Goal: Task Accomplishment & Management: Complete application form

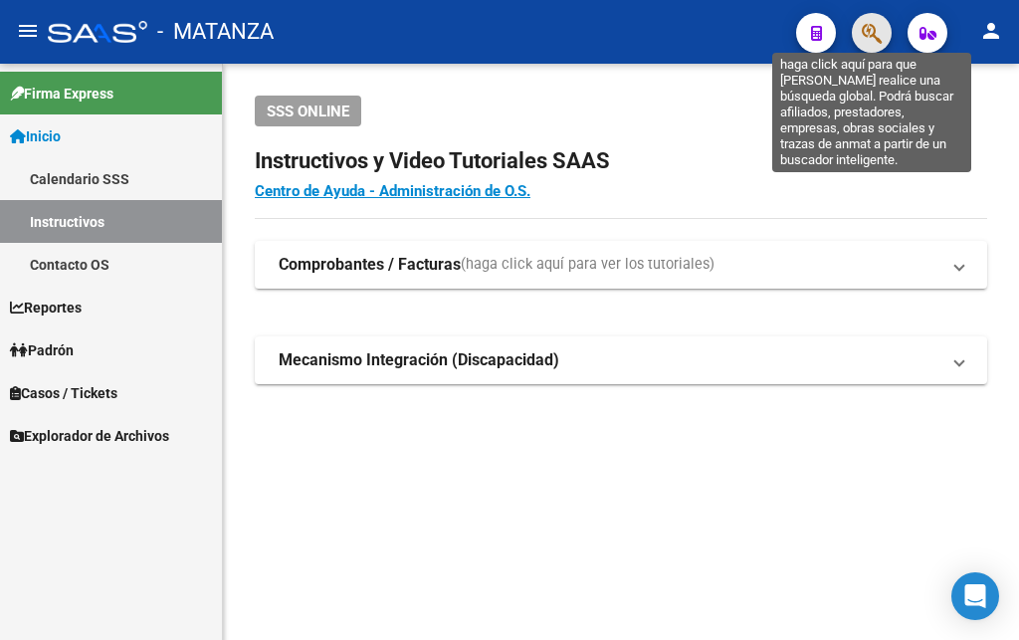
click at [875, 37] on icon "button" at bounding box center [872, 33] width 20 height 23
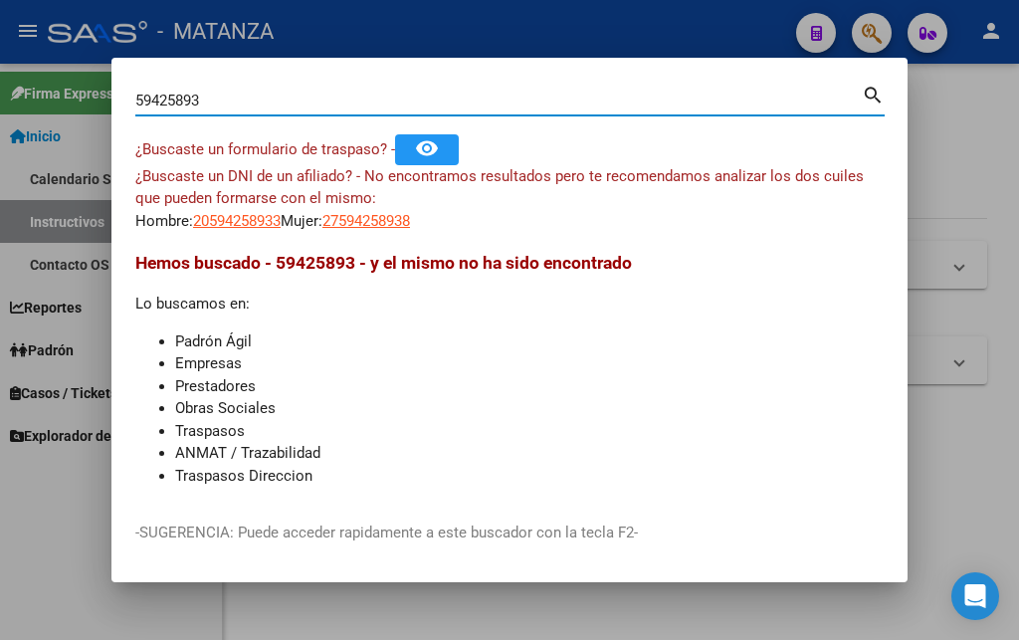
drag, startPoint x: 213, startPoint y: 96, endPoint x: 58, endPoint y: 93, distance: 155.2
click at [135, 93] on input "59425893" at bounding box center [498, 101] width 726 height 18
type input "26105893"
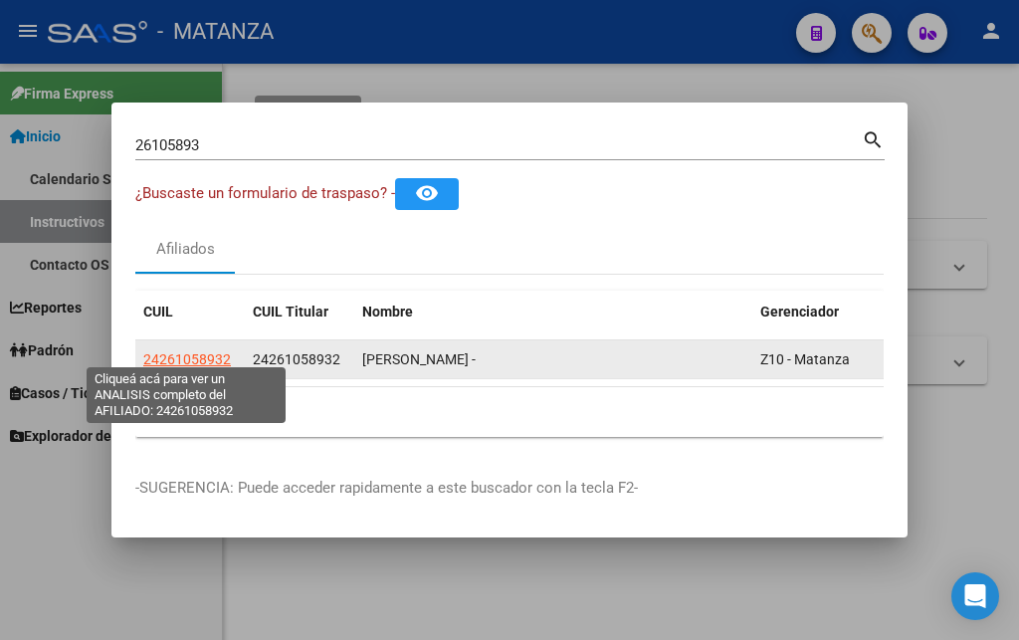
click at [181, 351] on span "24261058932" at bounding box center [187, 359] width 88 height 16
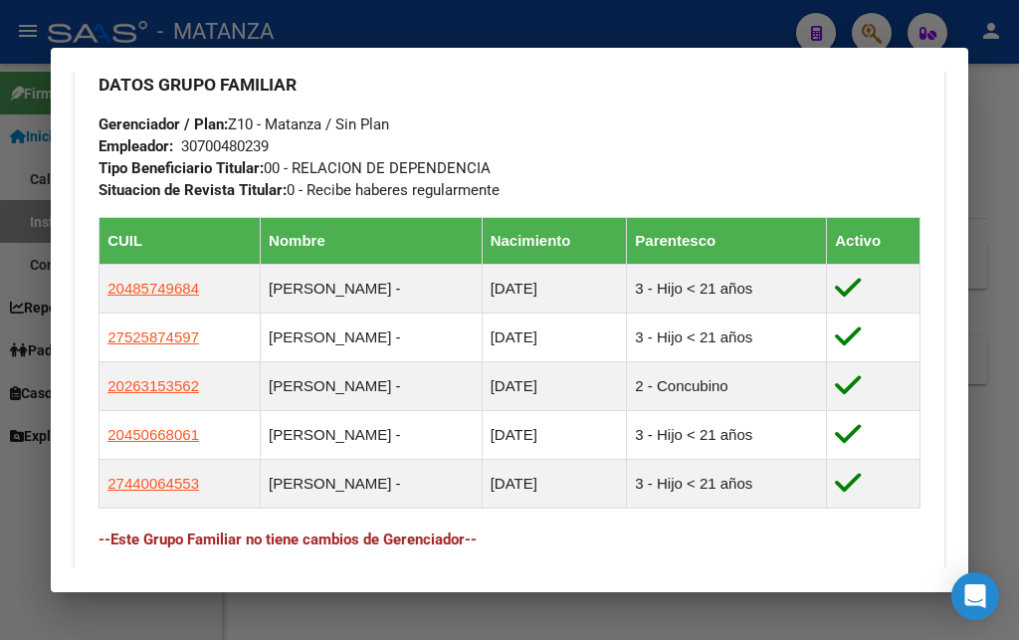
scroll to position [1182, 0]
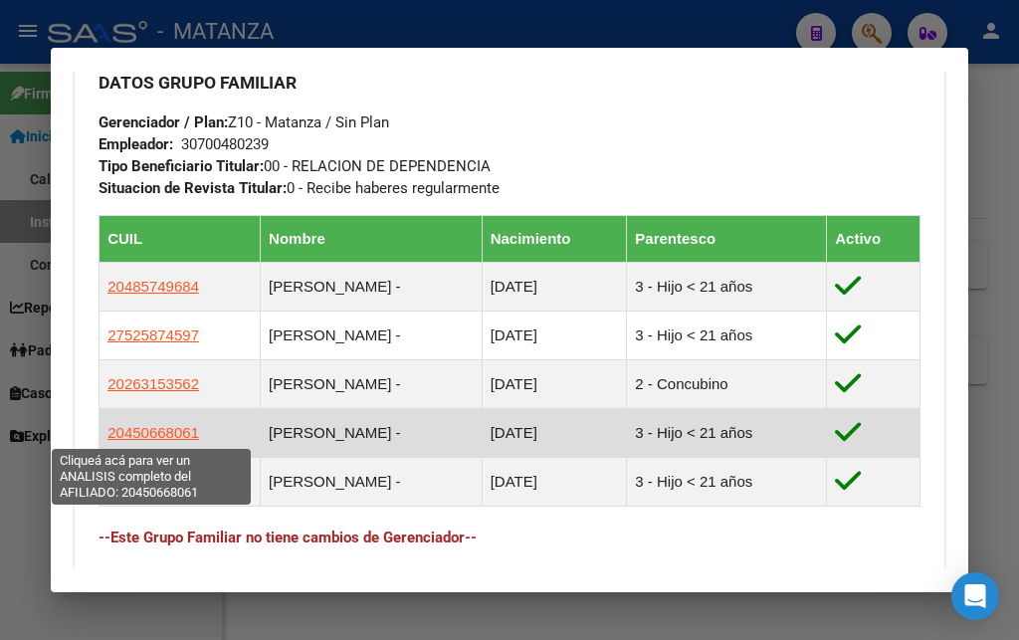
click at [137, 432] on span "20450668061" at bounding box center [153, 432] width 92 height 17
type textarea "20450668061"
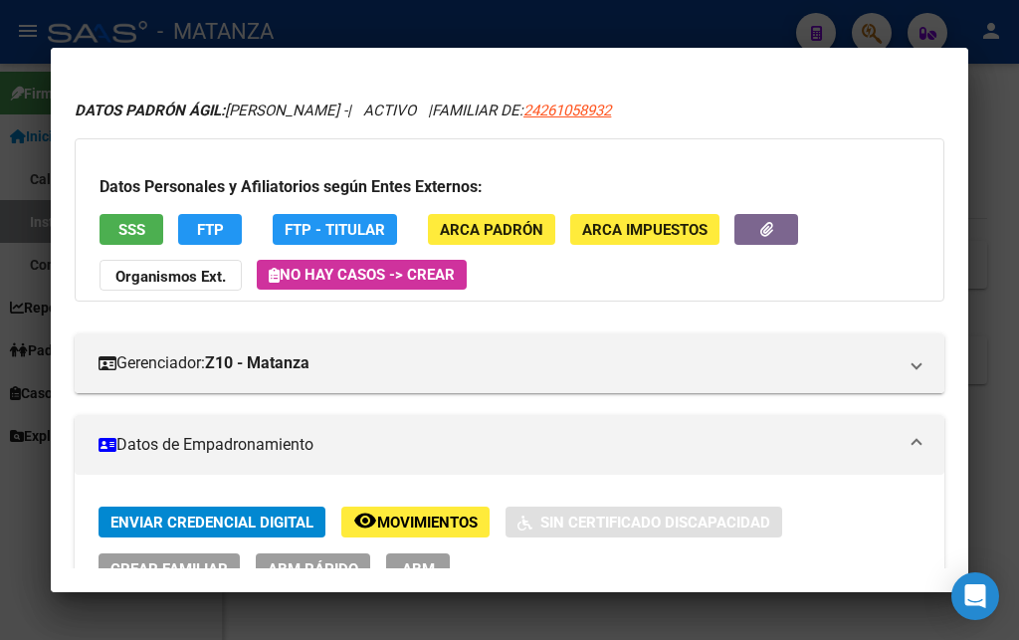
scroll to position [0, 0]
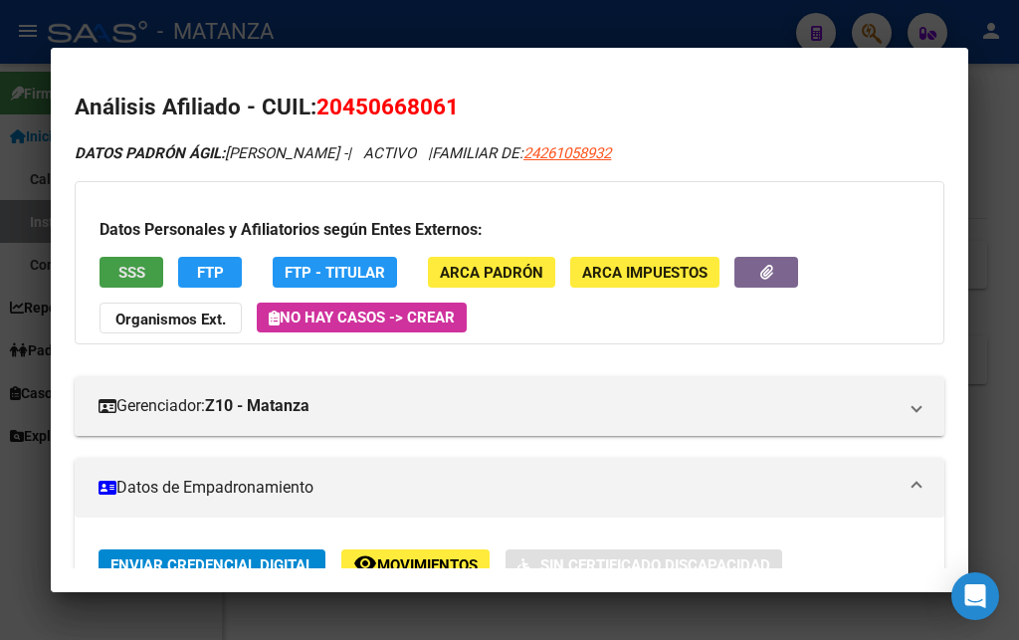
click at [116, 272] on button "SSS" at bounding box center [131, 272] width 64 height 31
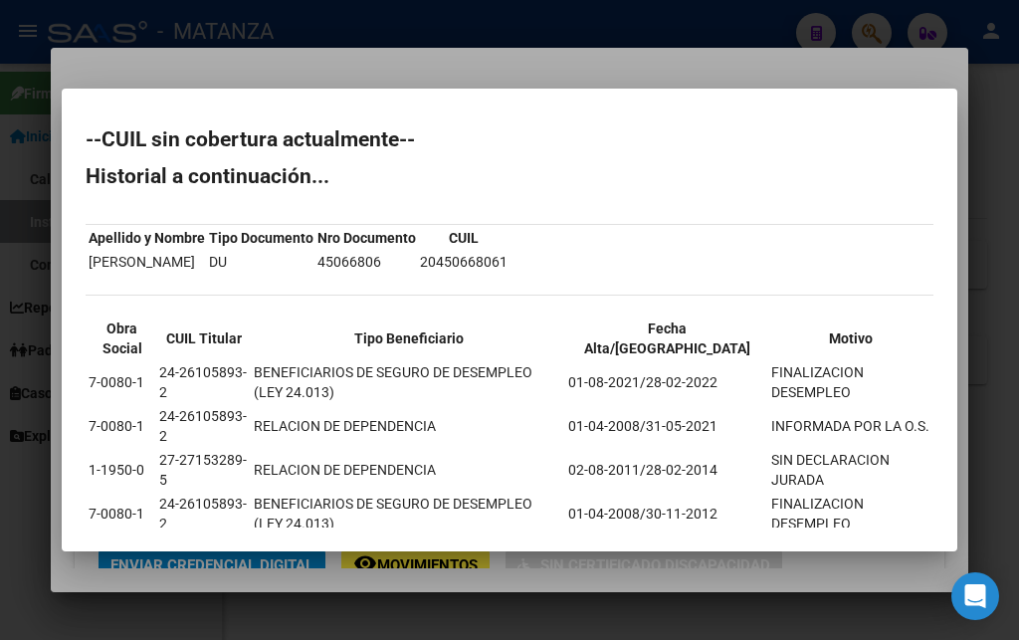
click at [473, 14] on div at bounding box center [509, 320] width 1019 height 640
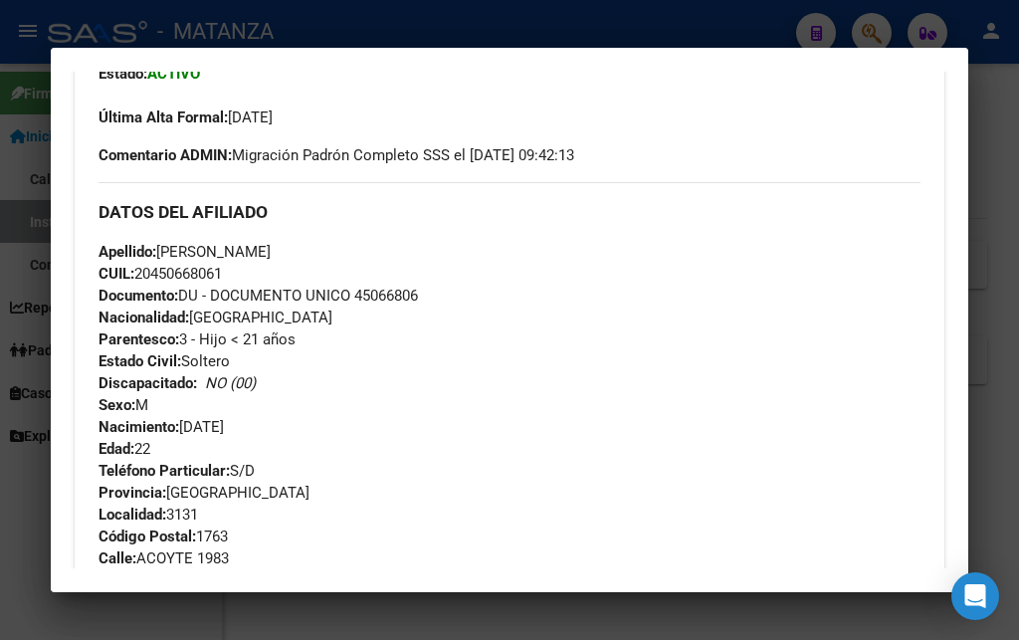
scroll to position [322, 0]
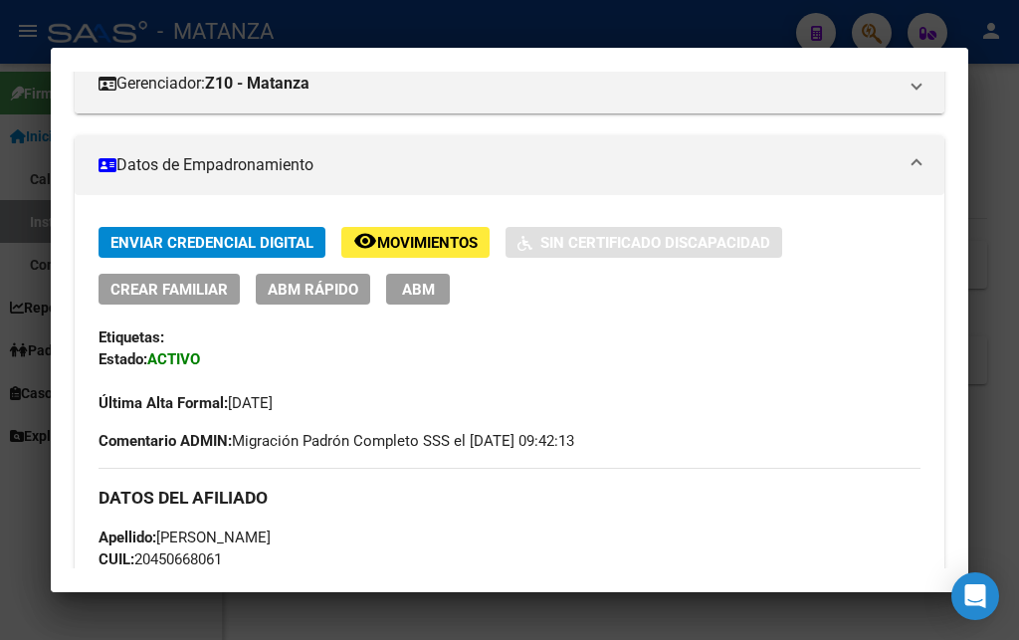
click at [422, 292] on span "ABM" at bounding box center [418, 290] width 33 height 18
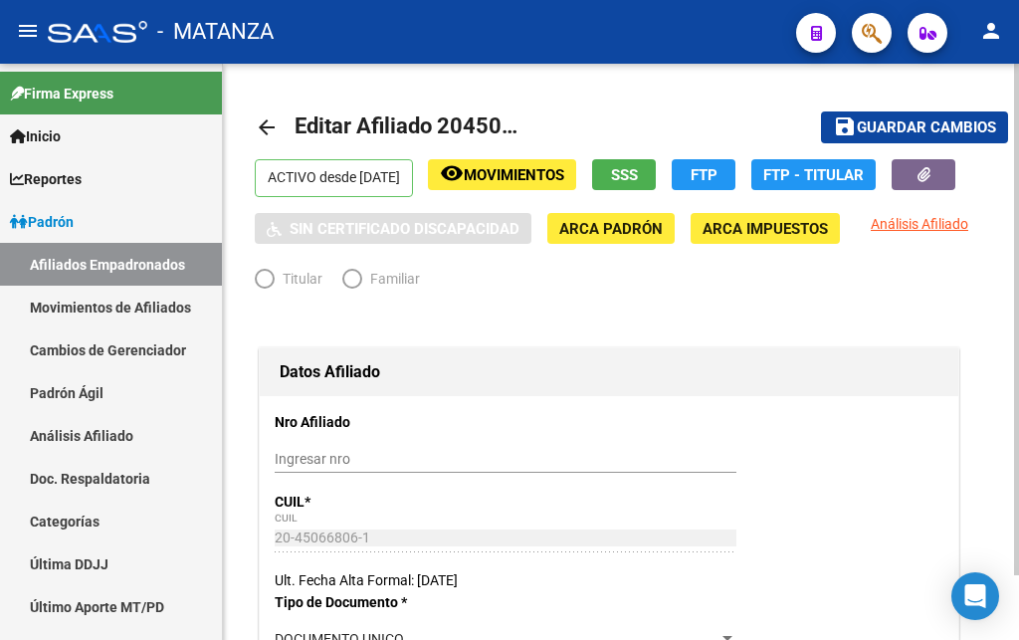
radio input "true"
type input "30-70048023-9"
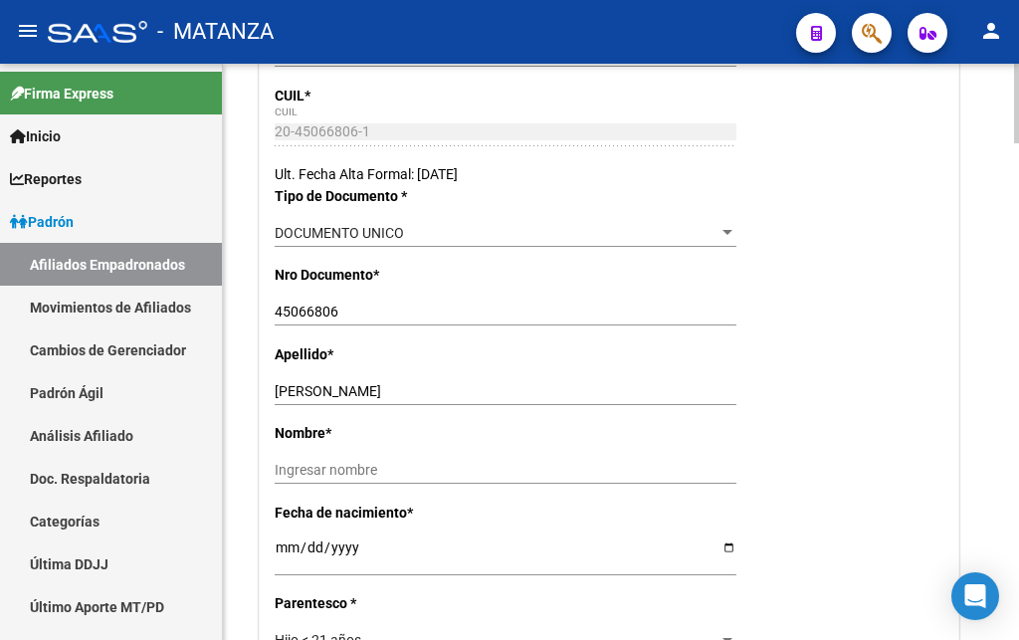
scroll to position [507, 0]
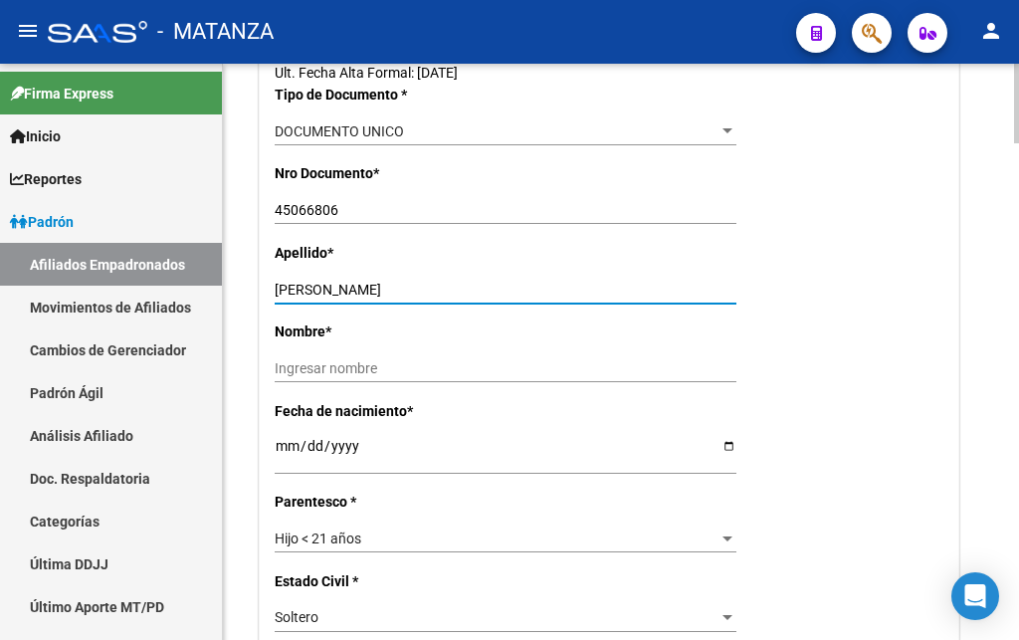
drag, startPoint x: 345, startPoint y: 323, endPoint x: 438, endPoint y: 324, distance: 92.5
click at [438, 298] on input "[PERSON_NAME]" at bounding box center [506, 290] width 462 height 17
click at [279, 377] on input "Ingresar nombre" at bounding box center [506, 368] width 462 height 17
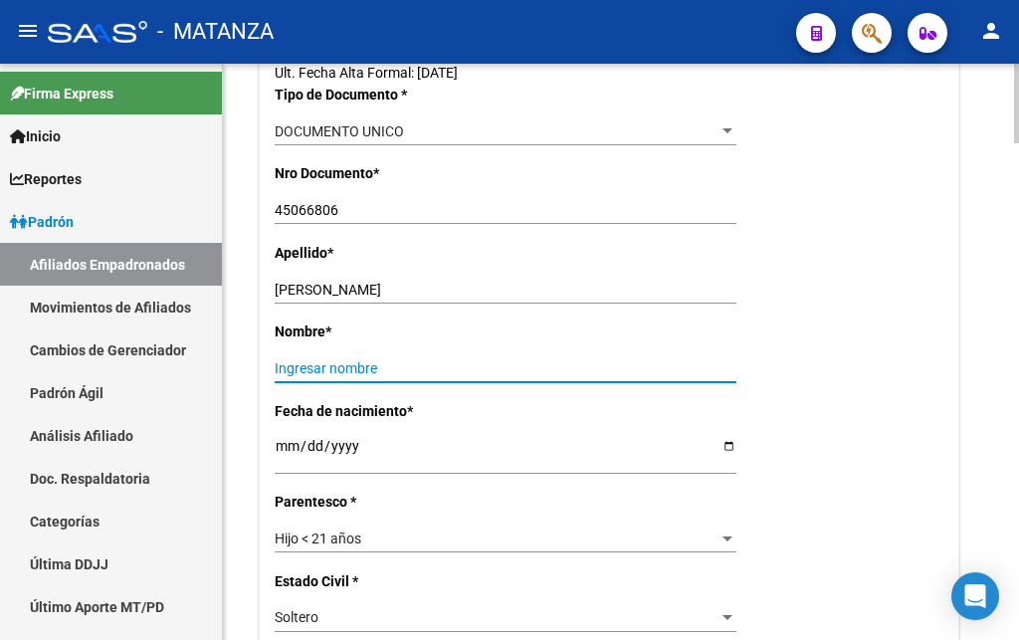
paste input "[PERSON_NAME]"
type input "[PERSON_NAME]"
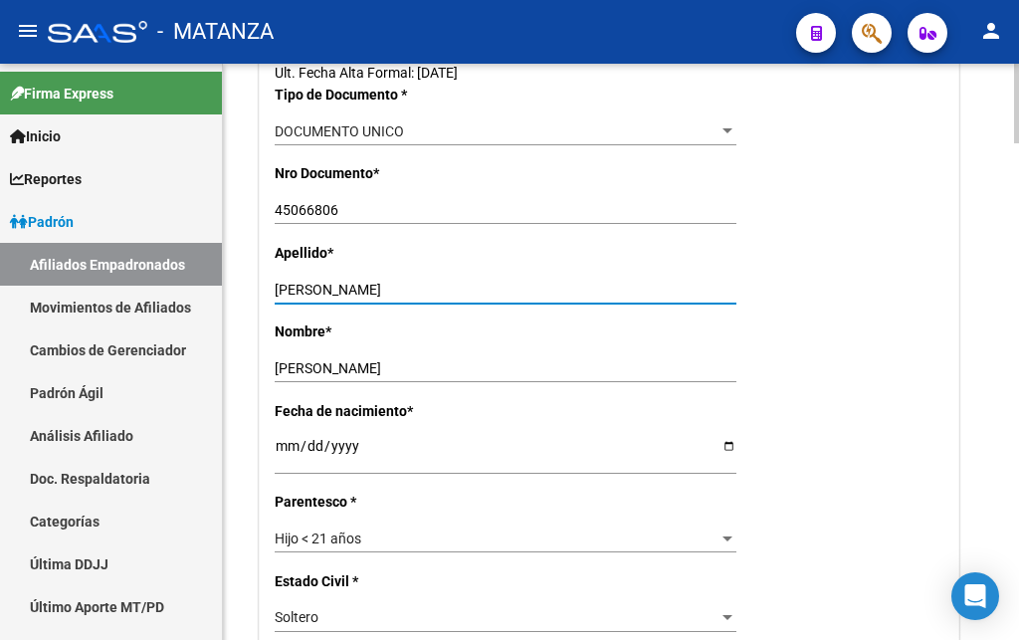
drag, startPoint x: 343, startPoint y: 321, endPoint x: 447, endPoint y: 330, distance: 103.9
click at [447, 298] on input "[PERSON_NAME]" at bounding box center [506, 290] width 462 height 17
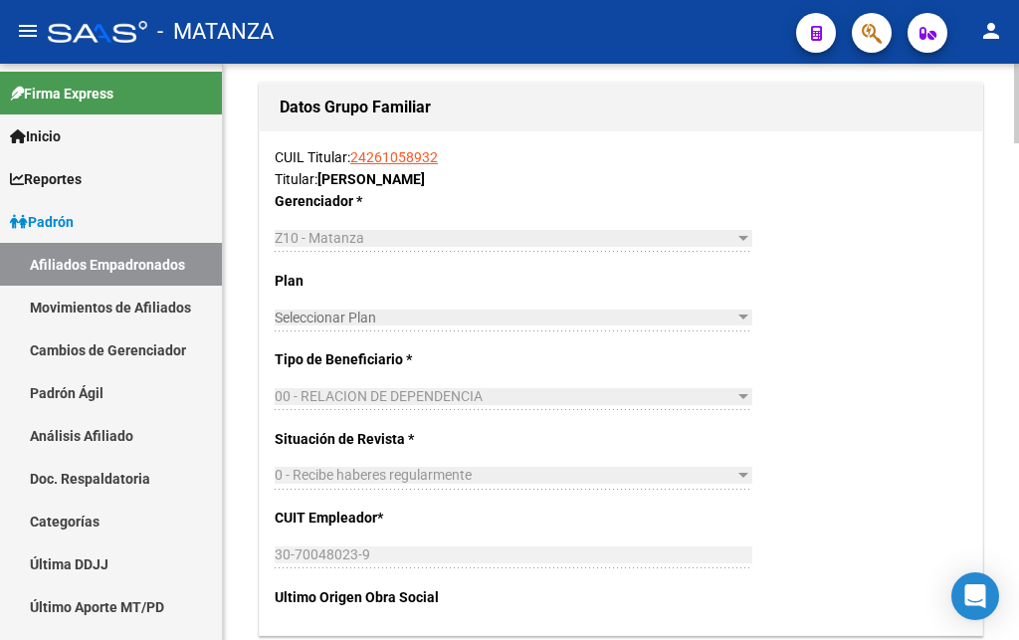
scroll to position [2841, 0]
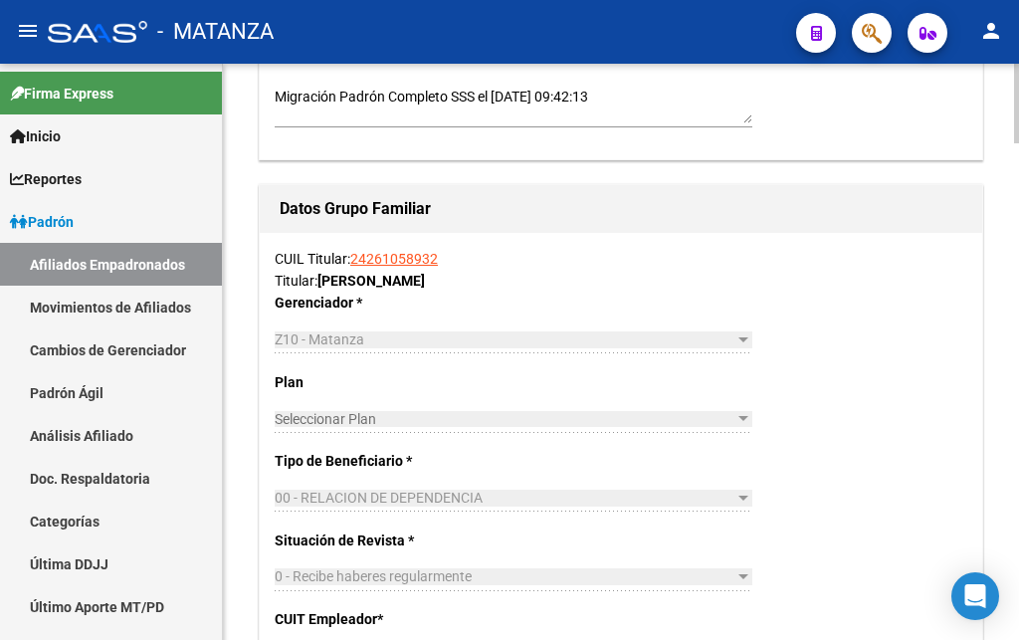
type input "[PERSON_NAME]"
click at [407, 267] on link "24261058932" at bounding box center [394, 259] width 88 height 16
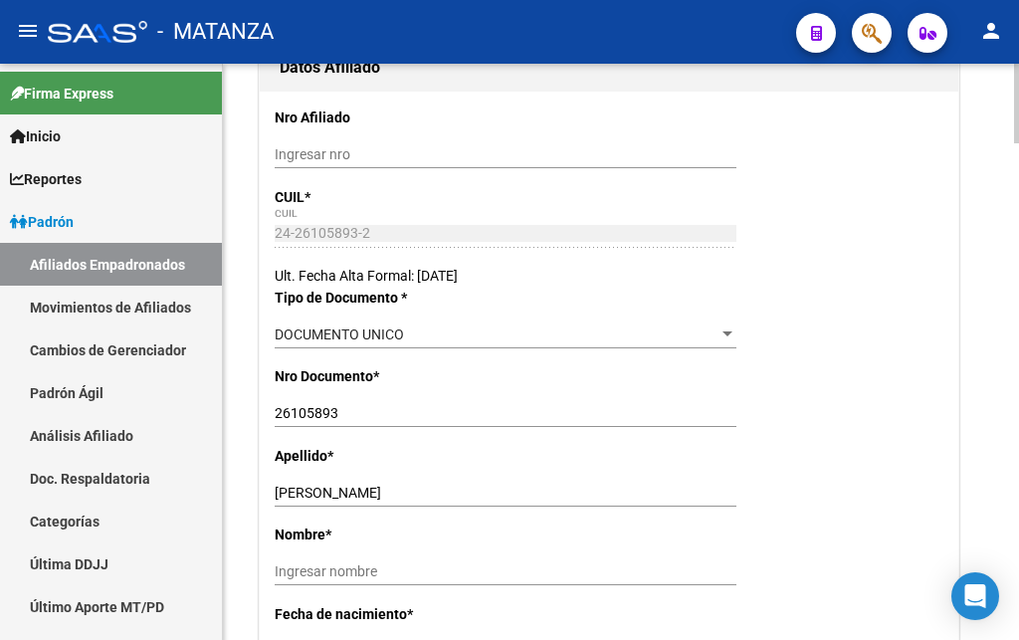
scroll to position [507, 0]
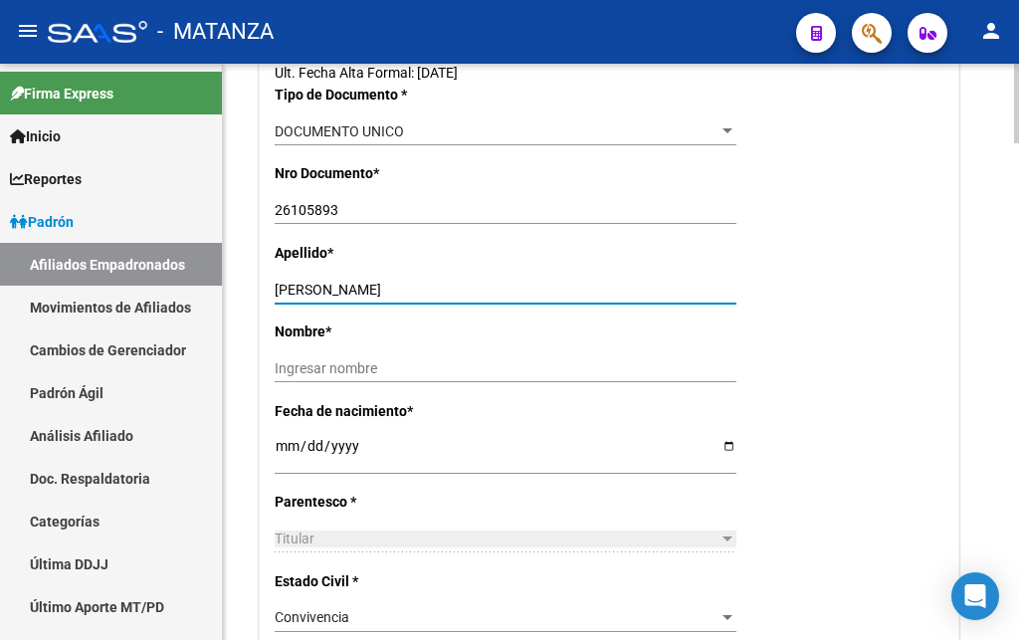
drag, startPoint x: 342, startPoint y: 285, endPoint x: 420, endPoint y: 292, distance: 77.9
click at [420, 292] on input "[PERSON_NAME]" at bounding box center [506, 290] width 462 height 17
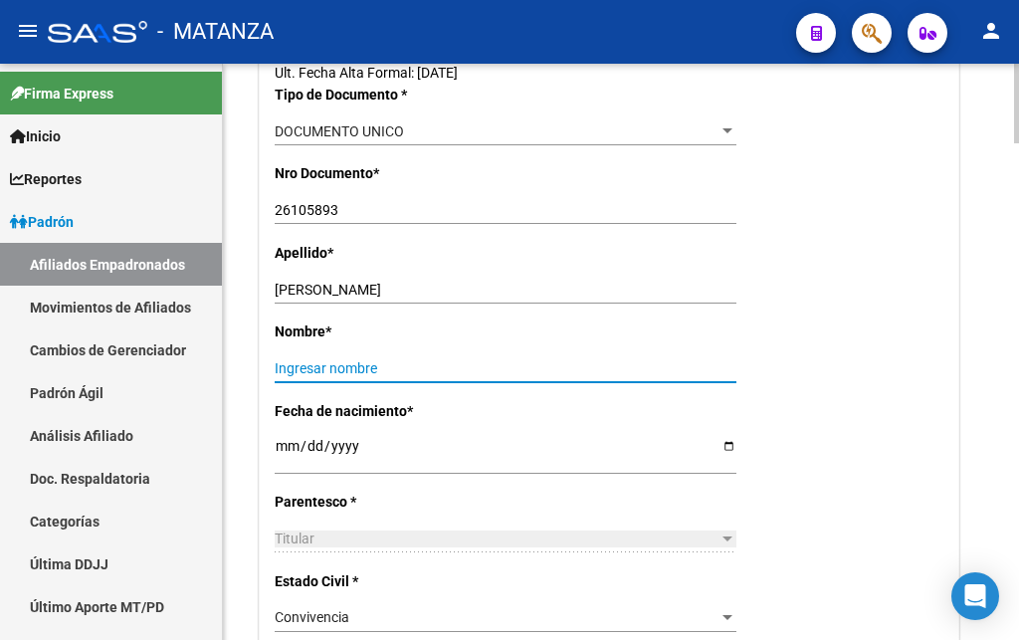
paste input "[PERSON_NAME]"
type input "[PERSON_NAME]"
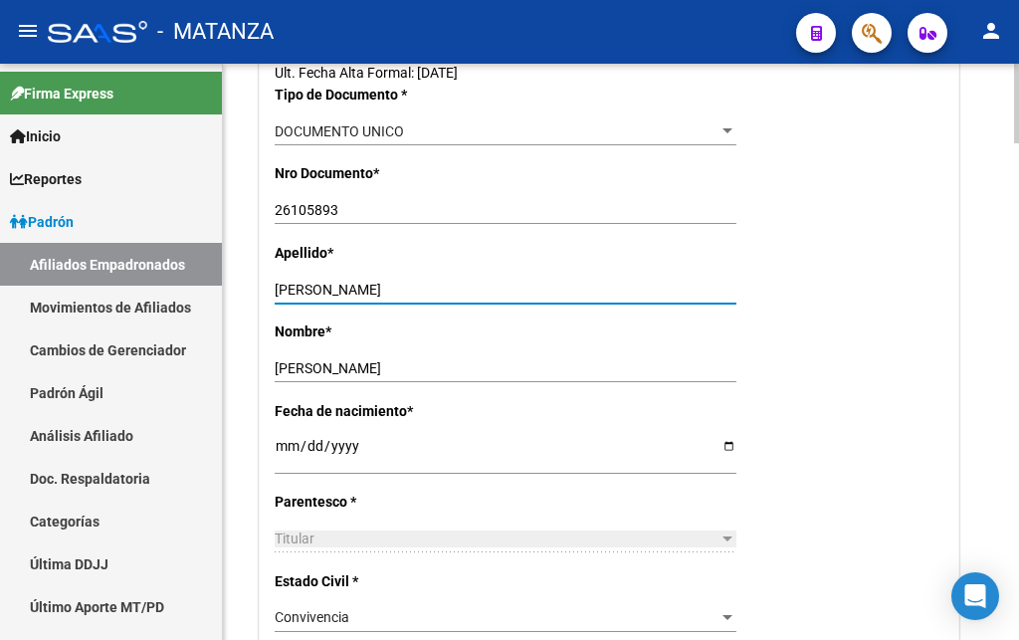
drag, startPoint x: 352, startPoint y: 288, endPoint x: 439, endPoint y: 294, distance: 86.8
click at [439, 294] on input "[PERSON_NAME]" at bounding box center [506, 290] width 462 height 17
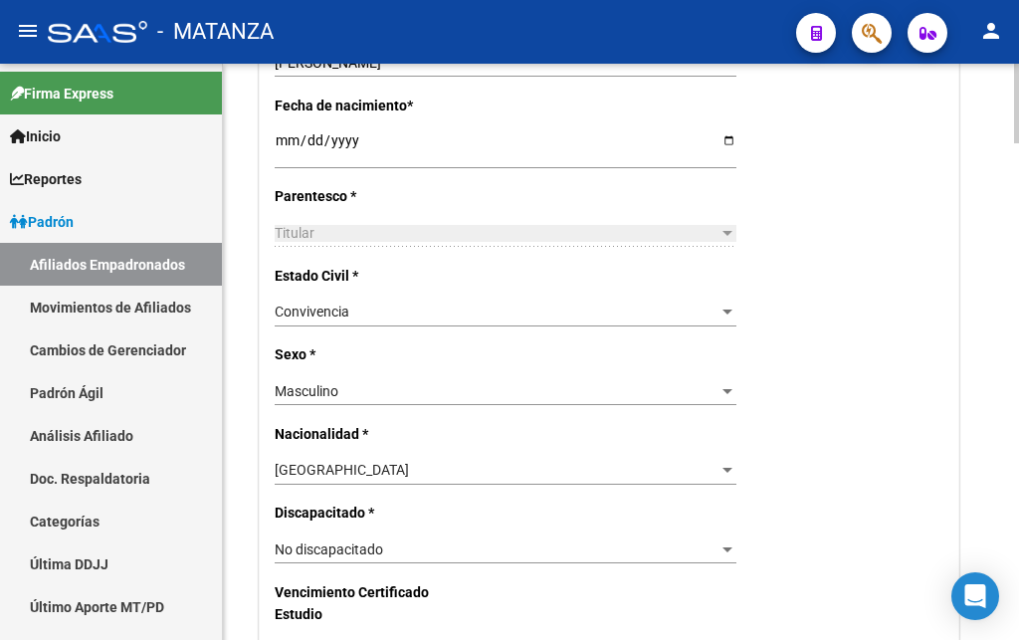
scroll to position [710, 0]
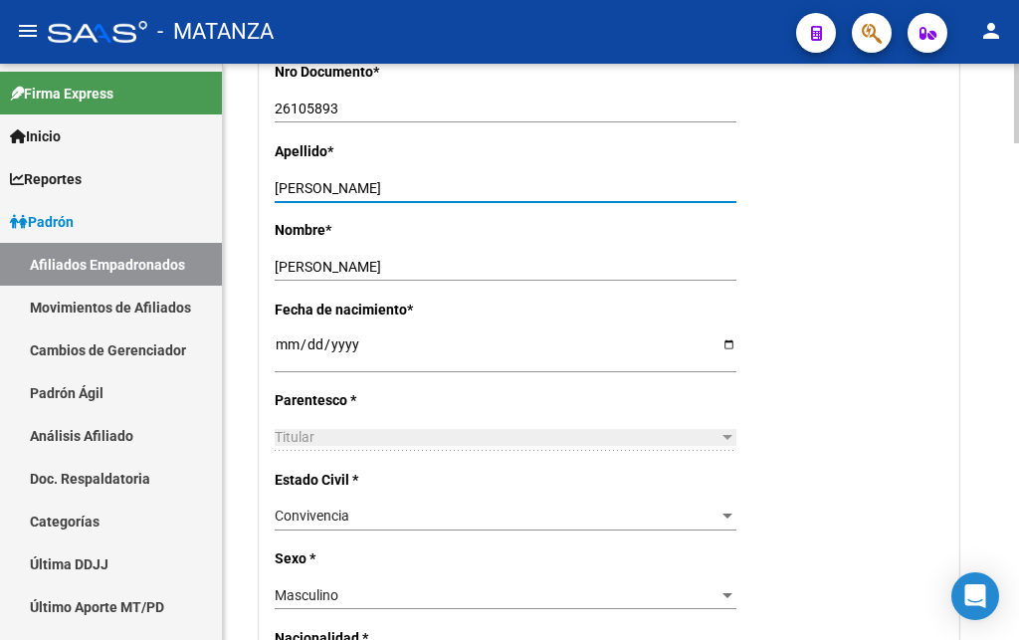
type input "[PERSON_NAME]"
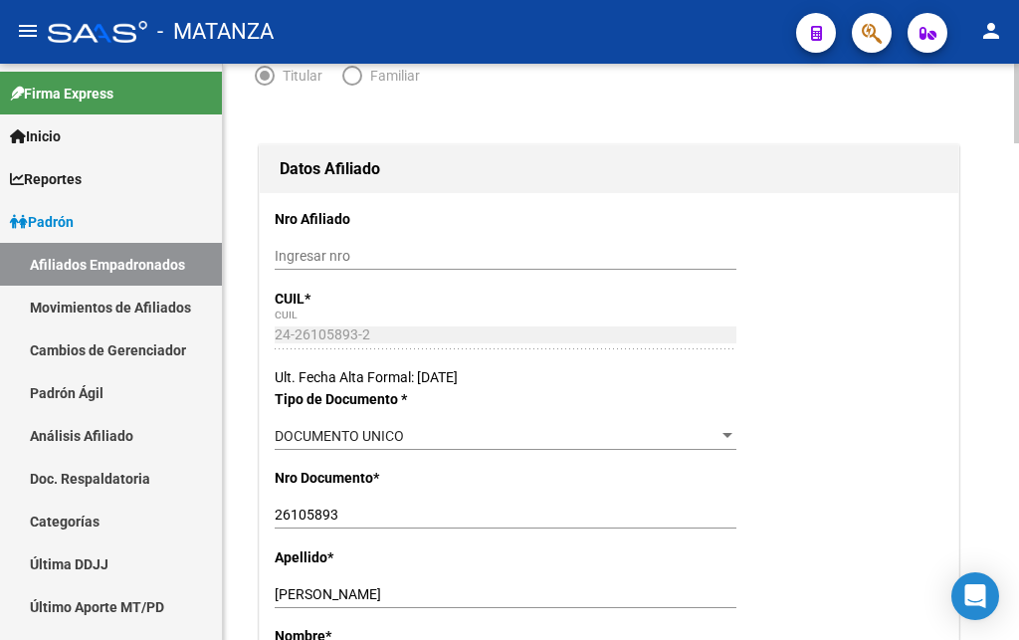
scroll to position [0, 0]
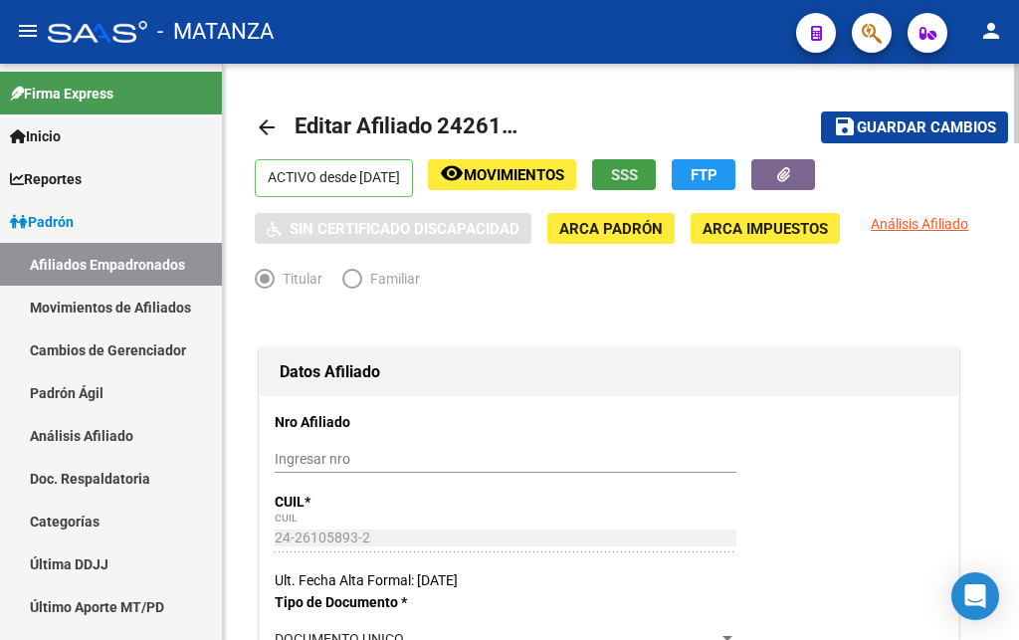
click at [638, 171] on span "SSS" at bounding box center [624, 175] width 27 height 18
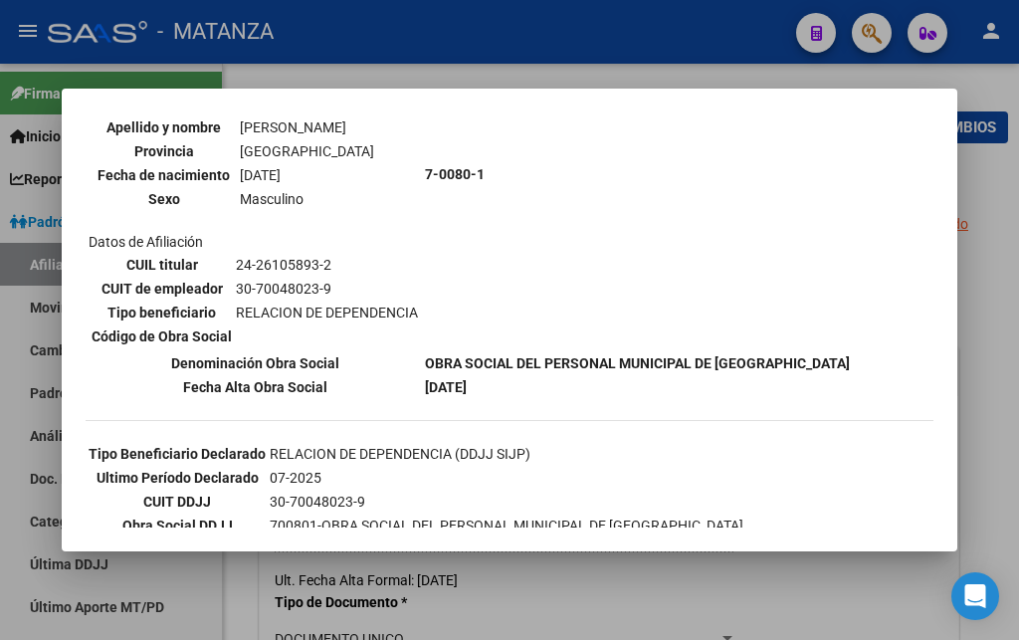
scroll to position [322, 0]
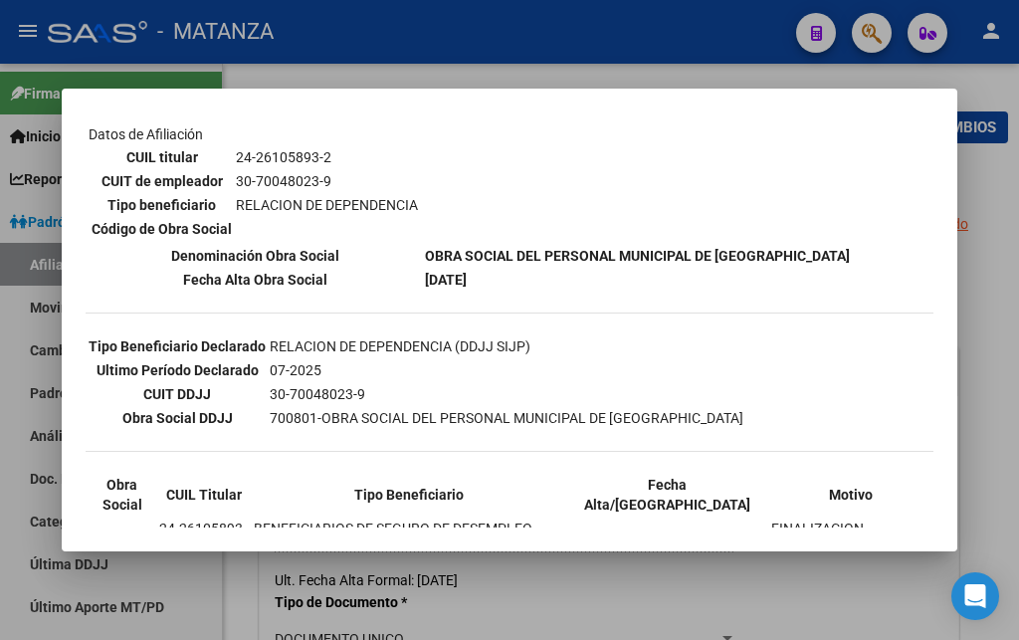
click at [461, 30] on div at bounding box center [509, 320] width 1019 height 640
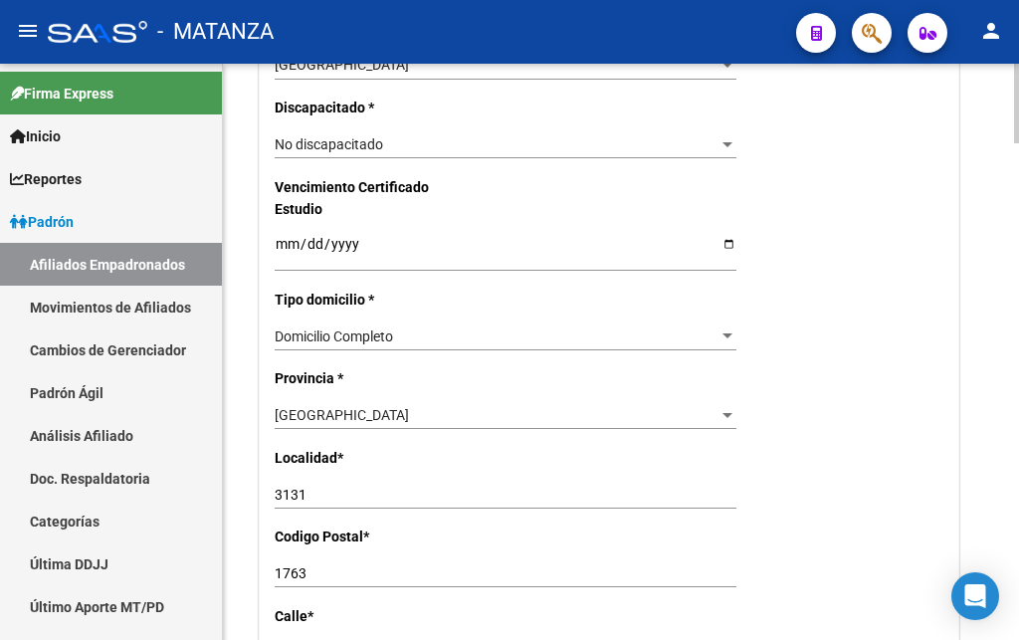
scroll to position [1319, 0]
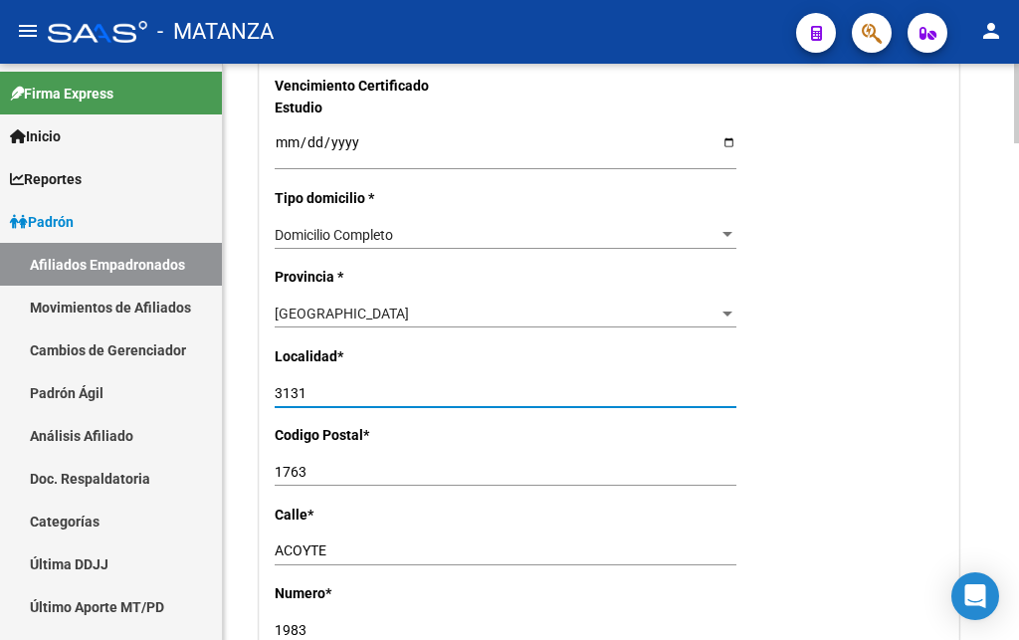
drag, startPoint x: 310, startPoint y: 349, endPoint x: 217, endPoint y: 368, distance: 95.4
click at [275, 385] on input "3131" at bounding box center [506, 393] width 462 height 17
type input "v"
type input "V.DEL PINO"
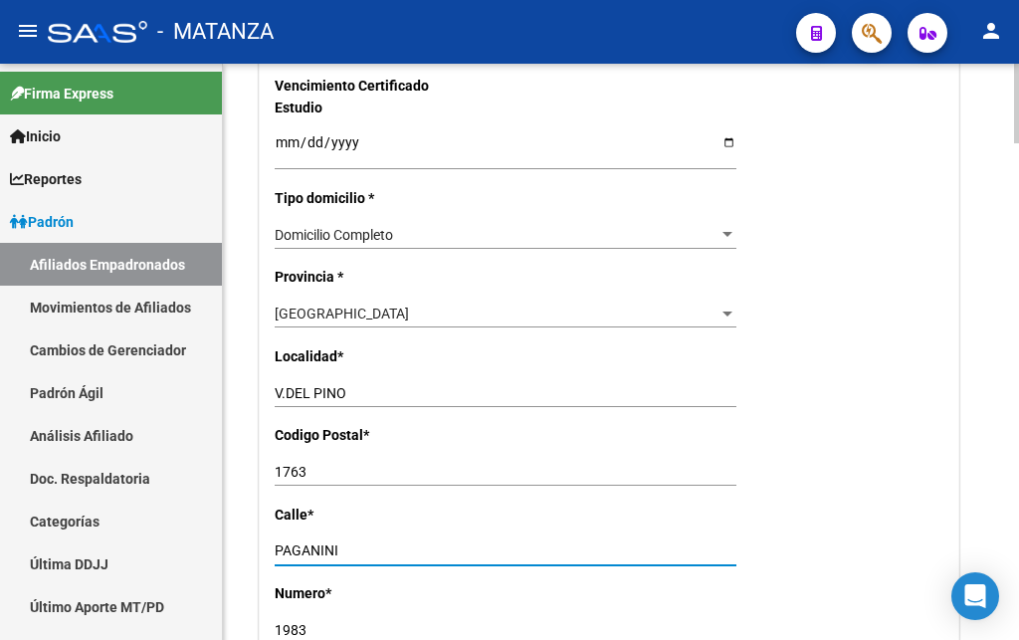
scroll to position [1421, 0]
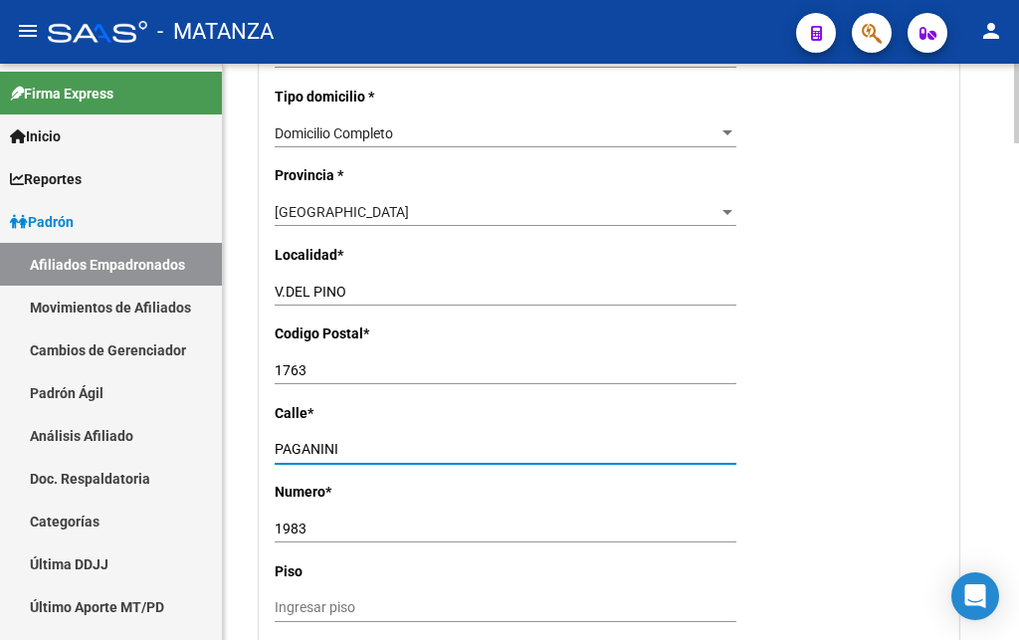
type input "PAGANINI"
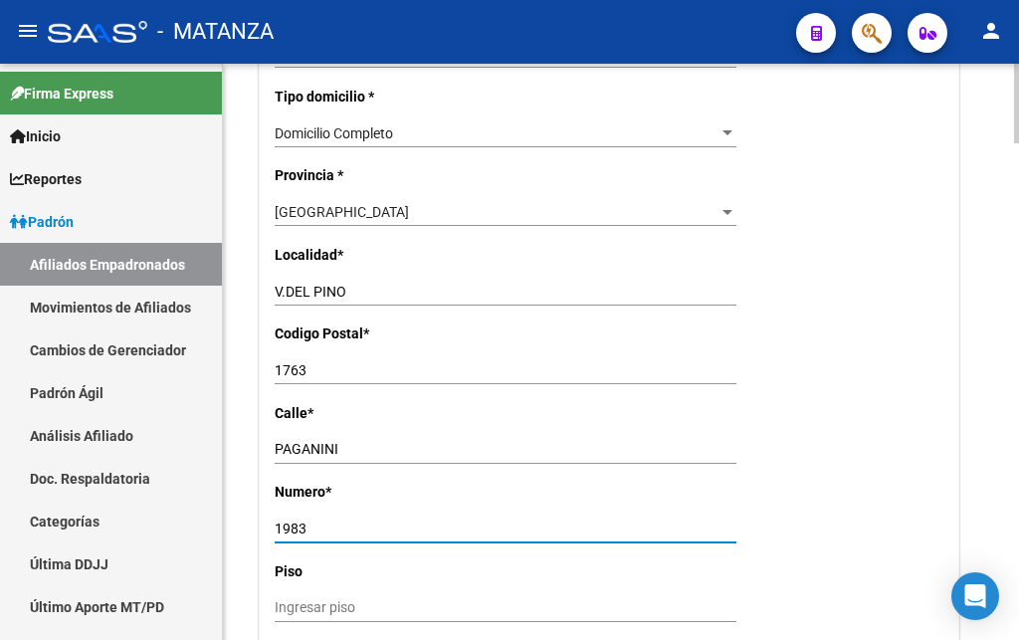
click at [334, 520] on input "1983" at bounding box center [506, 528] width 462 height 17
type input "195"
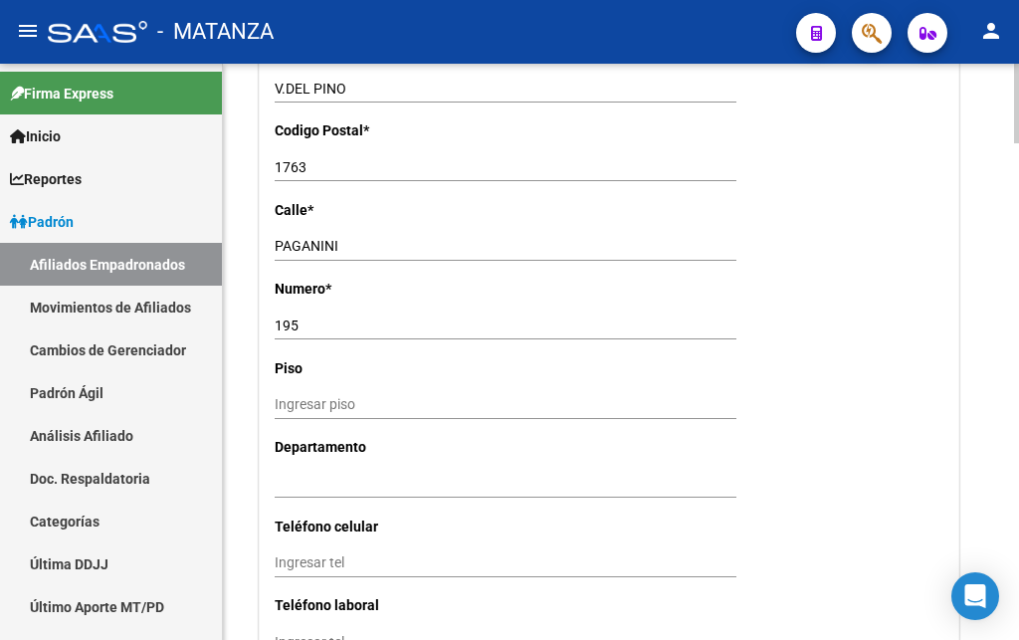
scroll to position [1725, 0]
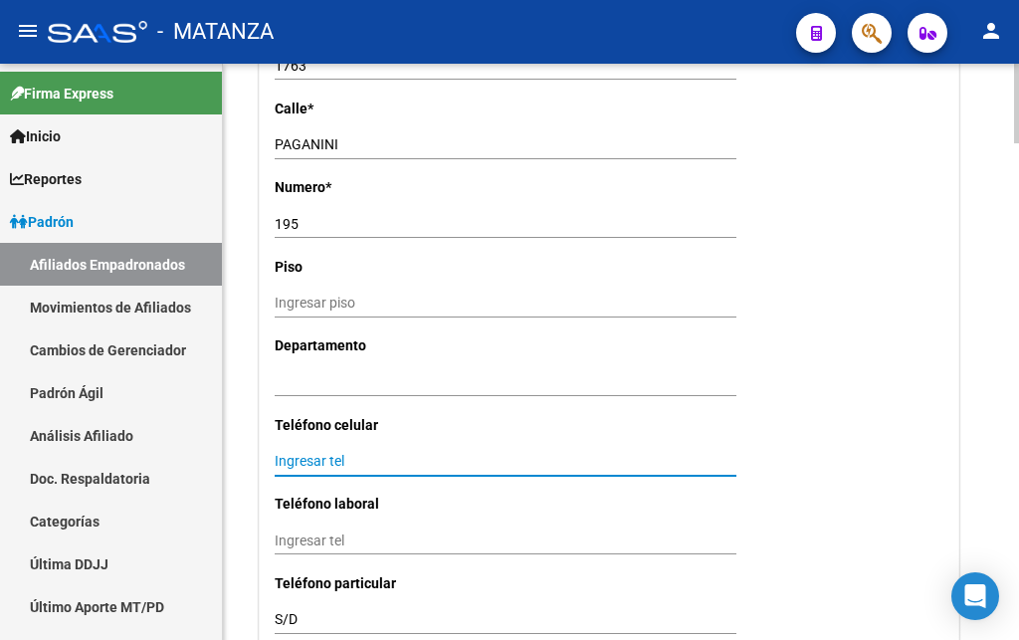
click at [281, 453] on input "Ingresar tel" at bounding box center [506, 461] width 462 height 17
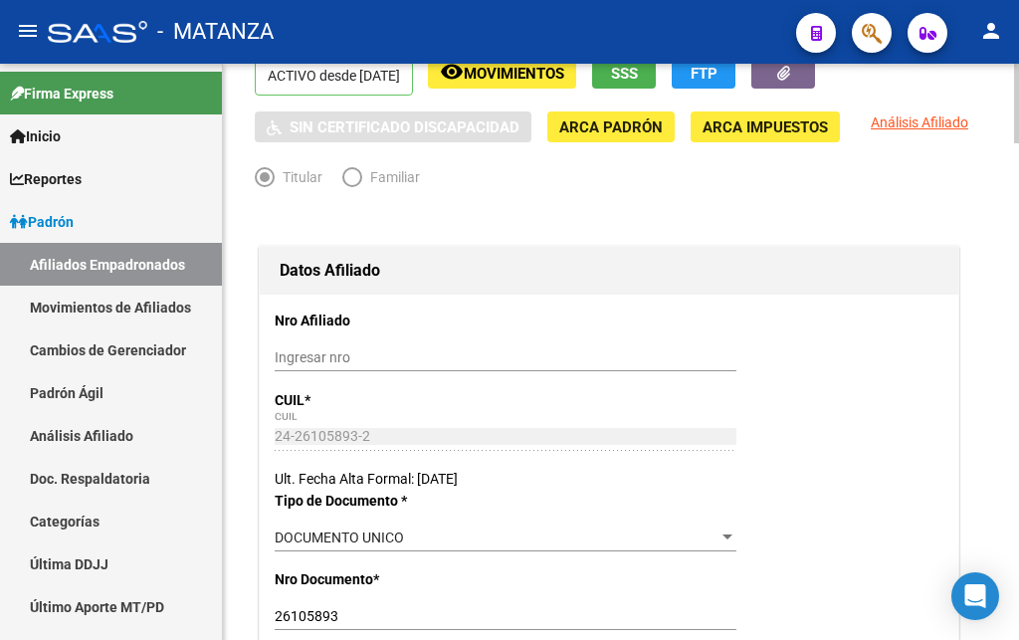
scroll to position [0, 0]
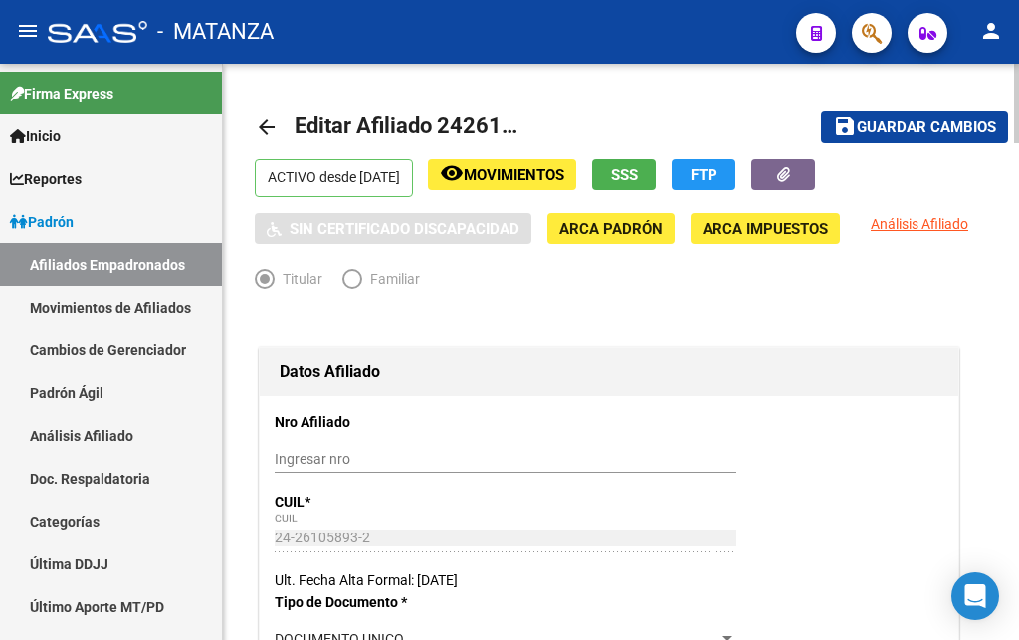
type input "1130934954"
click at [906, 119] on span "Guardar cambios" at bounding box center [926, 128] width 139 height 18
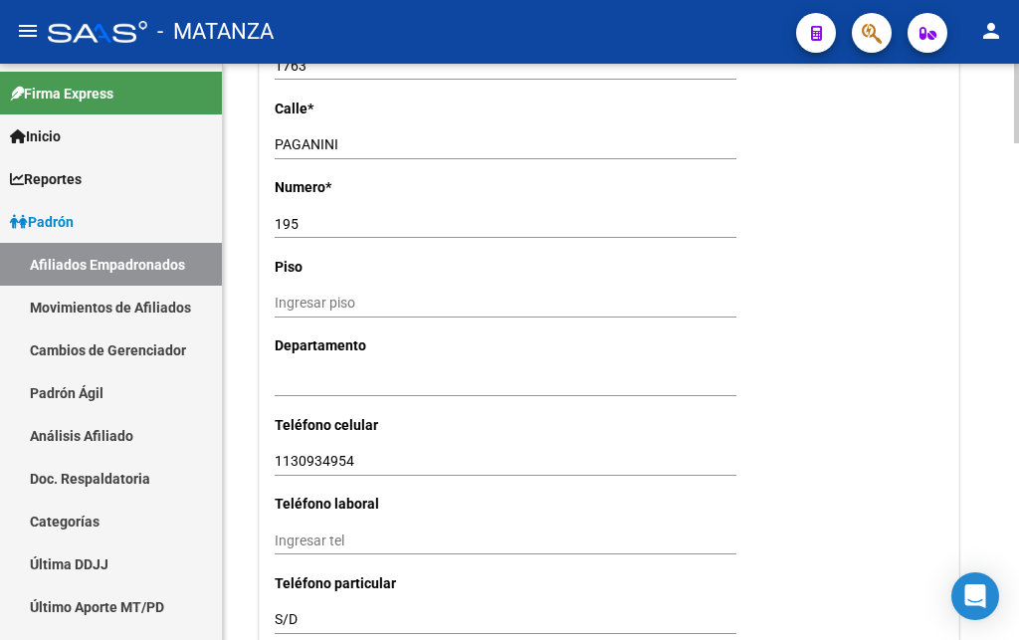
scroll to position [2233, 0]
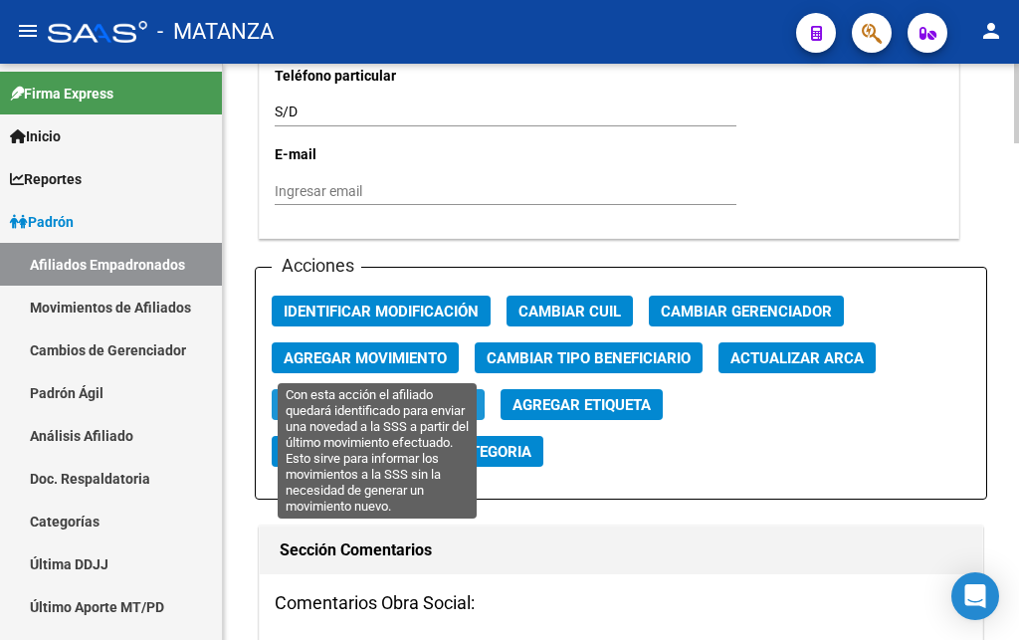
click at [362, 396] on span "Reinformar Movimiento" at bounding box center [378, 405] width 189 height 18
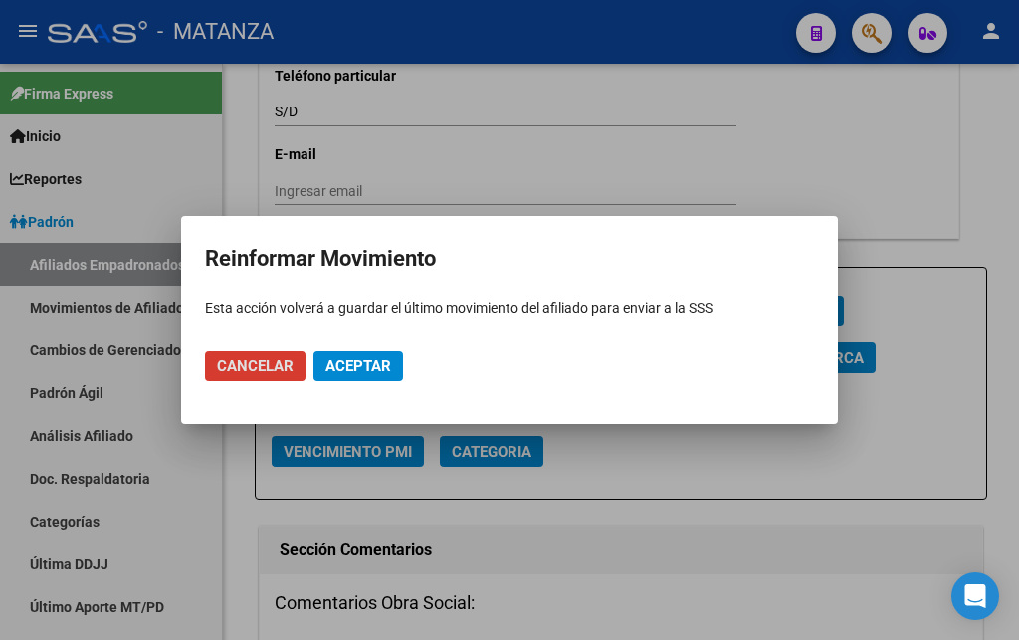
click at [377, 364] on span "Aceptar" at bounding box center [358, 366] width 66 height 18
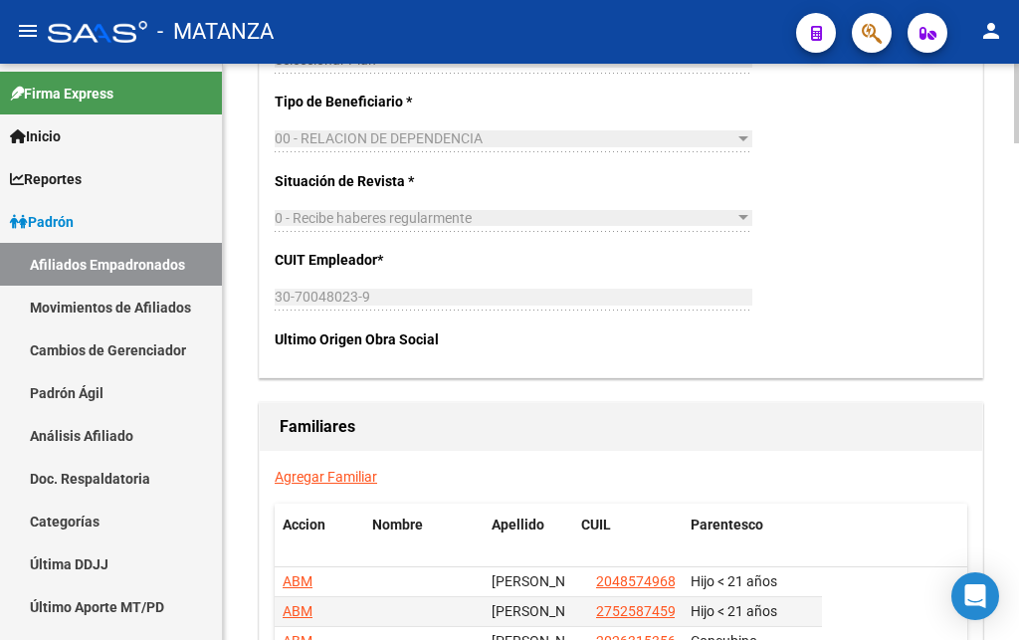
scroll to position [3598, 0]
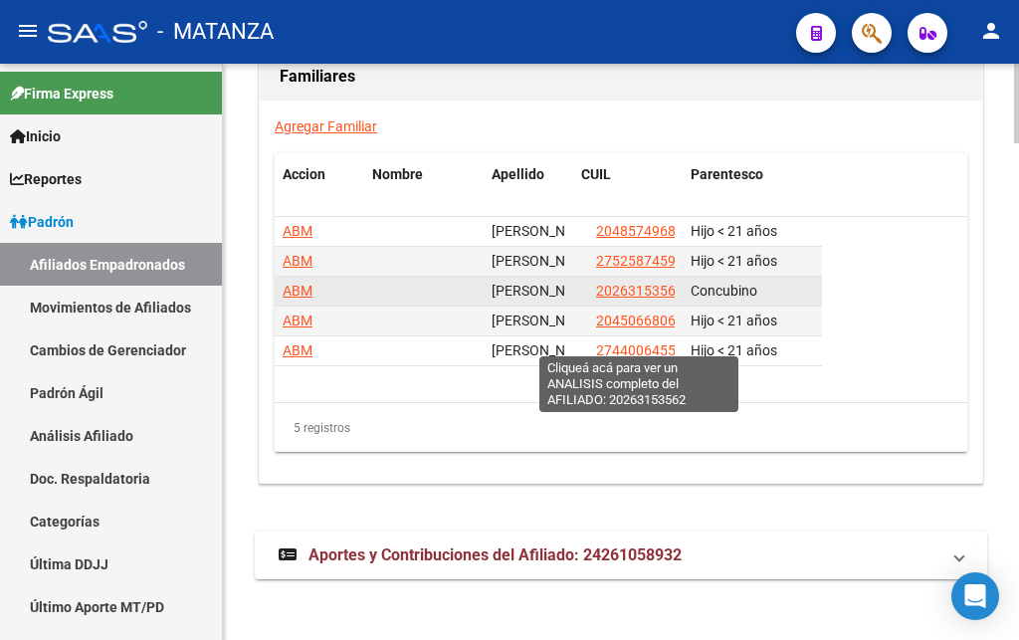
click at [636, 298] on span "20263153562" at bounding box center [640, 291] width 88 height 16
type textarea "20263153562"
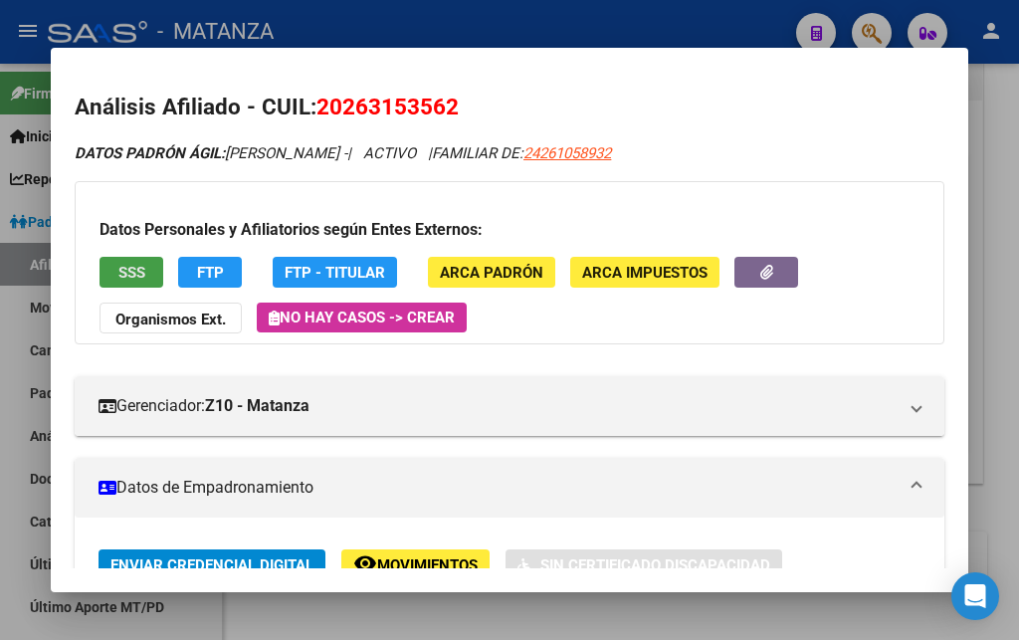
click at [132, 272] on span "SSS" at bounding box center [131, 273] width 27 height 18
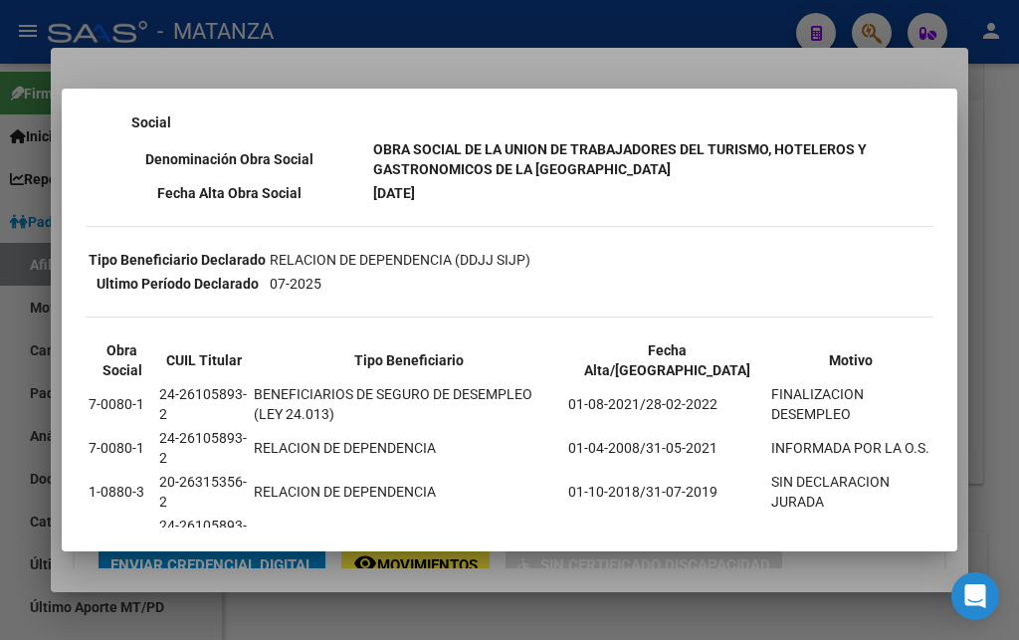
scroll to position [522, 0]
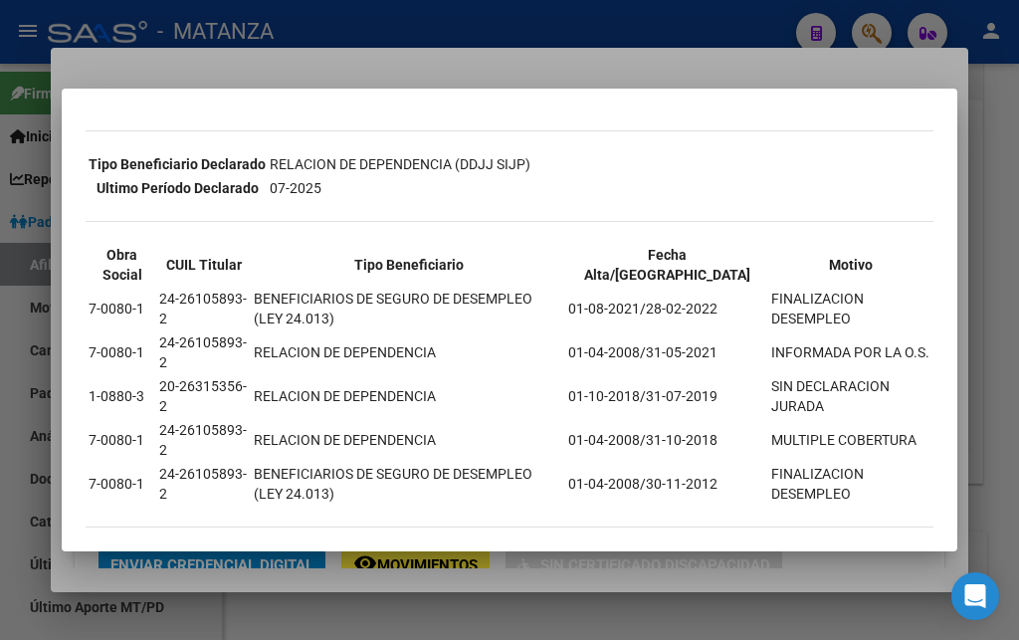
drag, startPoint x: 87, startPoint y: 136, endPoint x: 647, endPoint y: 501, distance: 668.6
click at [647, 507] on div "--INACTIVO en Obra Social-- --Se encuentra activo en el RNOS 108803-- DATOS DE …" at bounding box center [510, 77] width 848 height 940
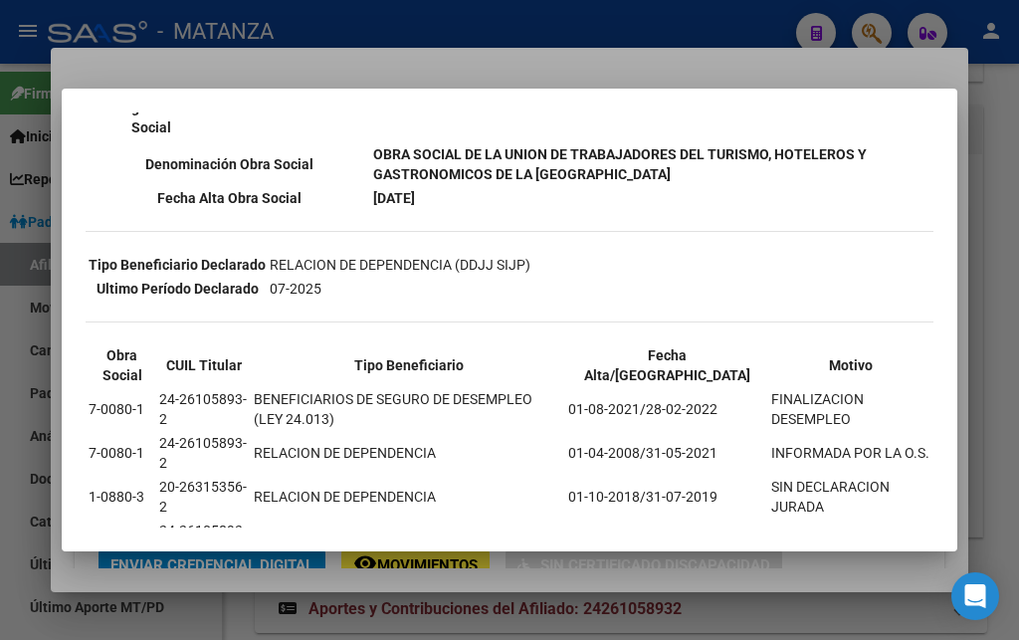
click at [665, 18] on div at bounding box center [509, 320] width 1019 height 640
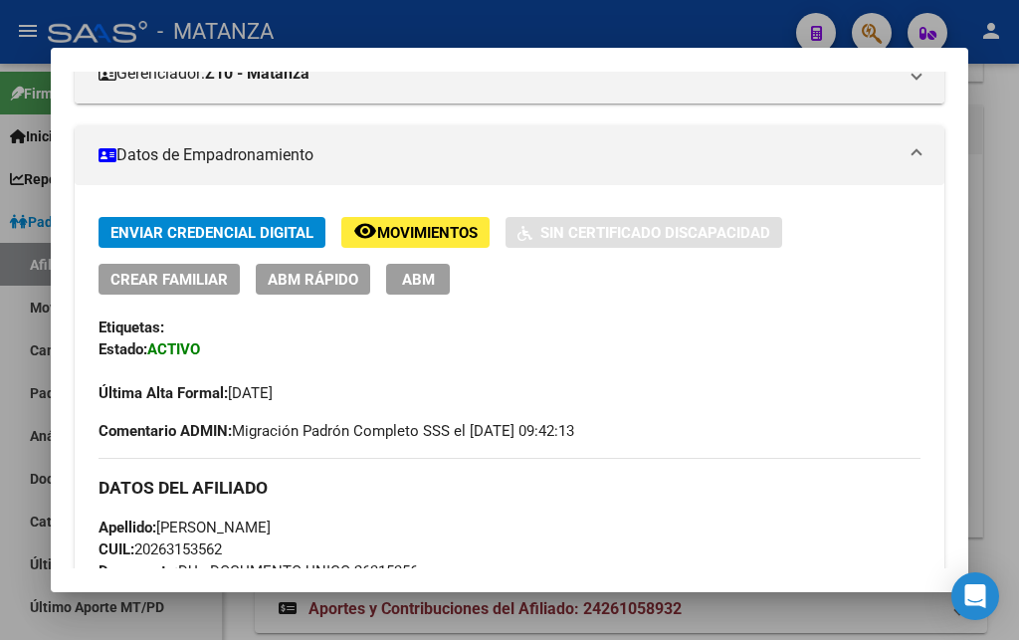
scroll to position [322, 0]
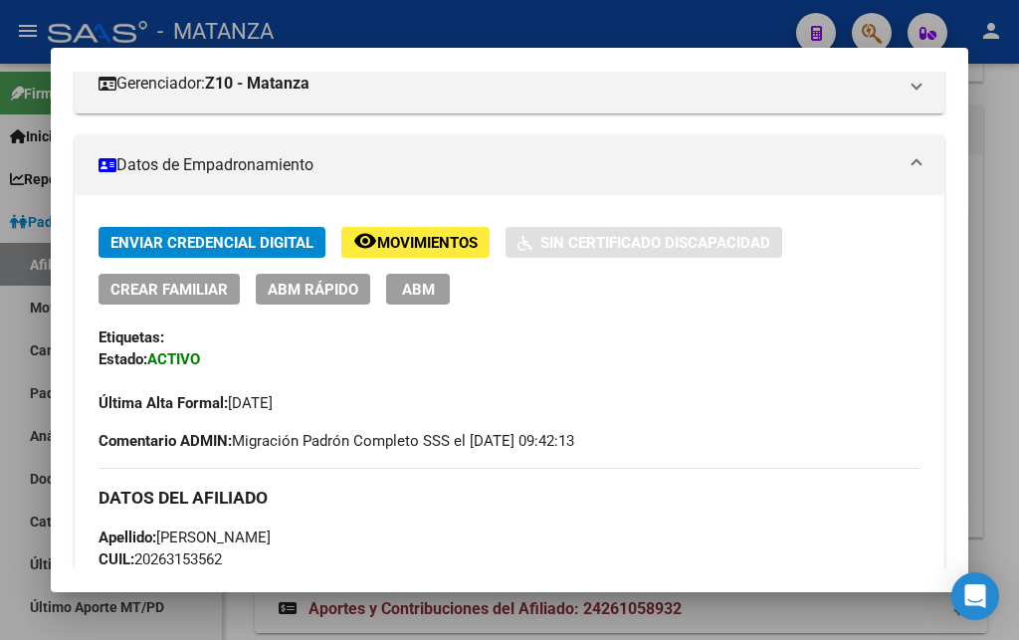
click at [406, 290] on span "ABM" at bounding box center [418, 290] width 33 height 18
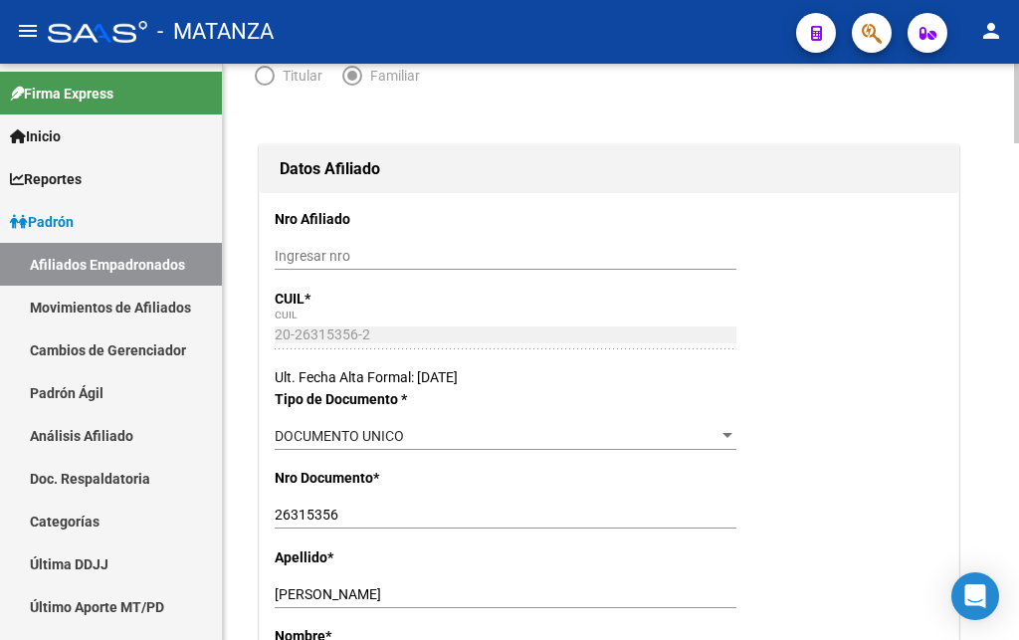
scroll to position [406, 0]
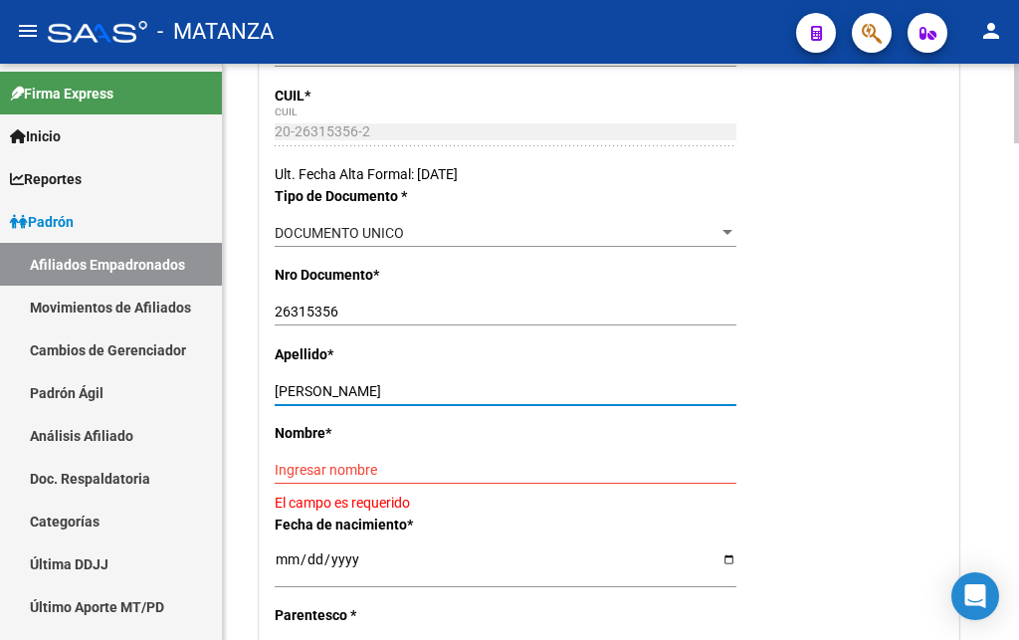
drag, startPoint x: 332, startPoint y: 425, endPoint x: 464, endPoint y: 427, distance: 131.3
click at [464, 400] on input "[PERSON_NAME]" at bounding box center [506, 391] width 462 height 17
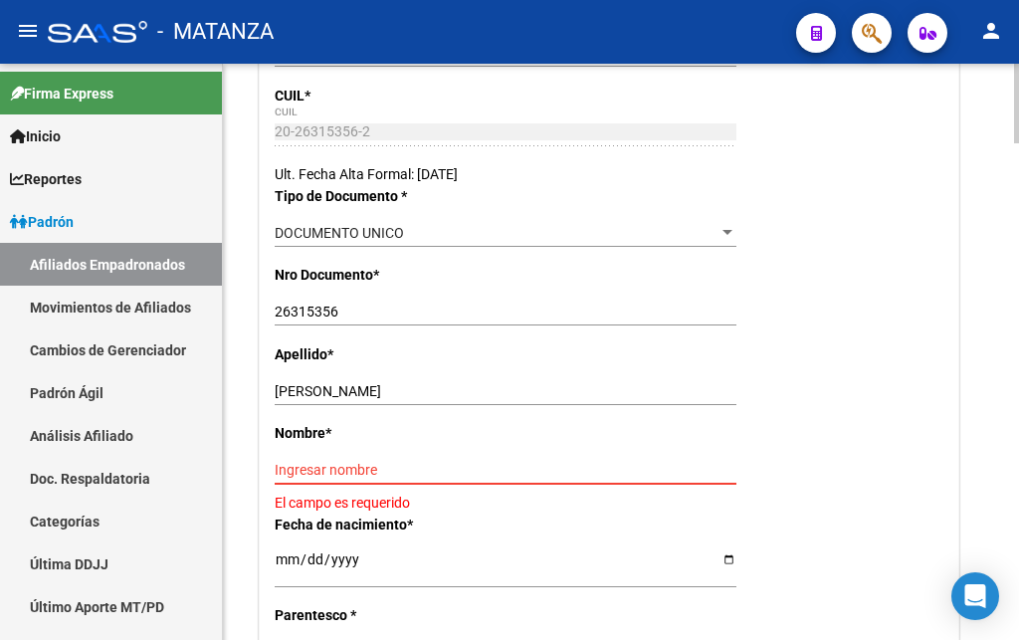
click at [277, 479] on input "Ingresar nombre" at bounding box center [506, 470] width 462 height 17
paste input "[PERSON_NAME]"
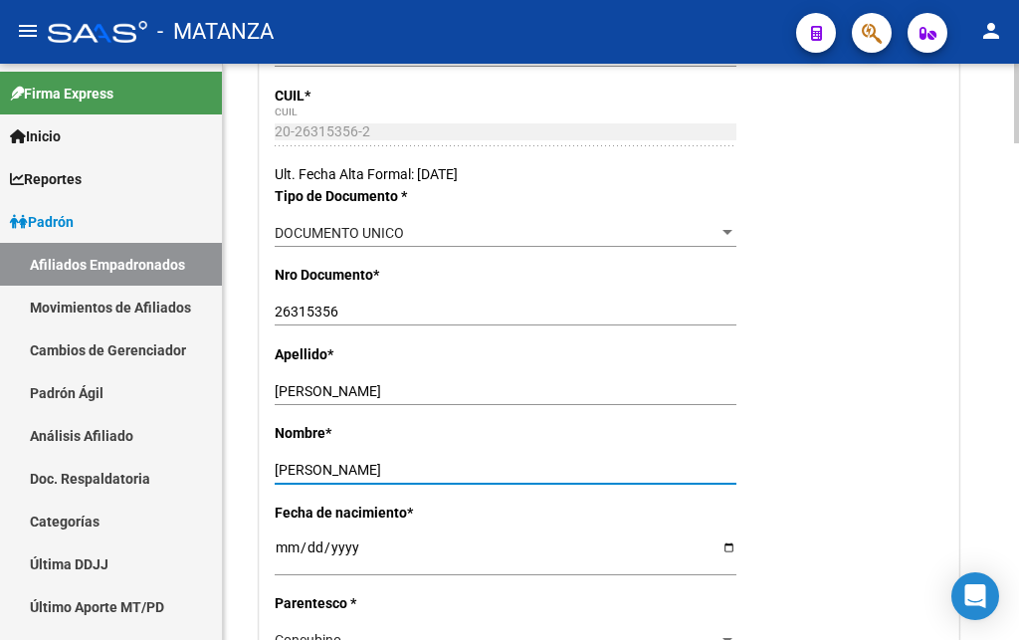
type input "[PERSON_NAME]"
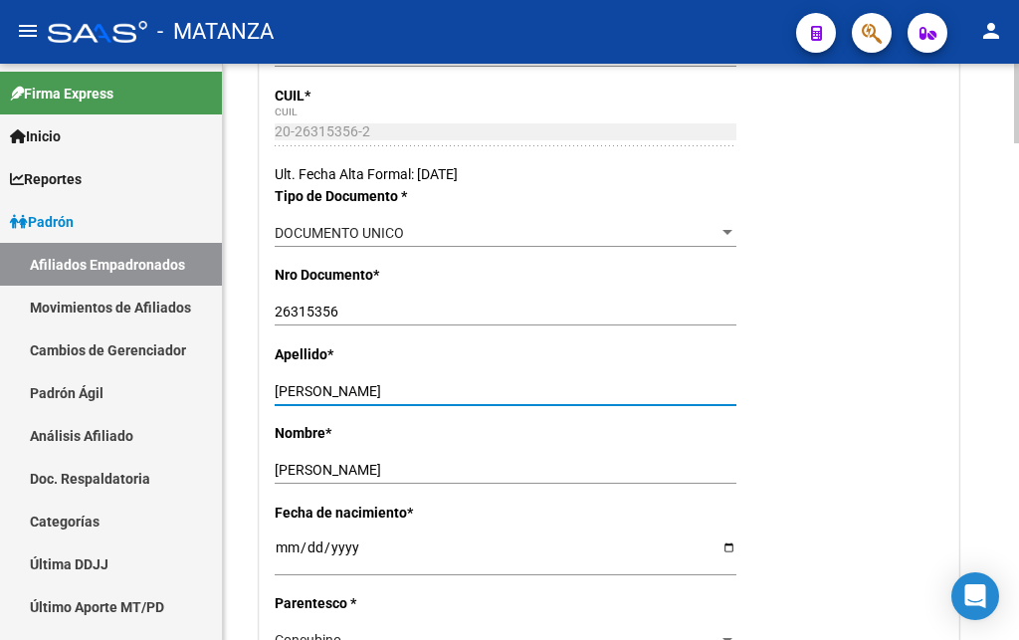
drag, startPoint x: 330, startPoint y: 427, endPoint x: 474, endPoint y: 426, distance: 143.3
click at [474, 400] on input "[PERSON_NAME]" at bounding box center [506, 391] width 462 height 17
type input "OLMEDO"
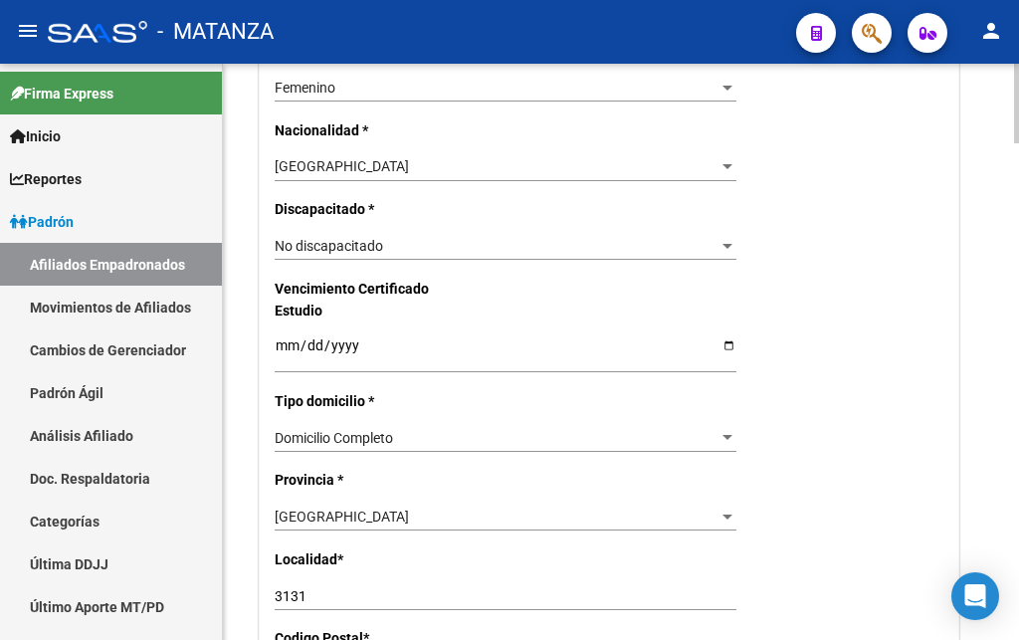
scroll to position [1218, 0]
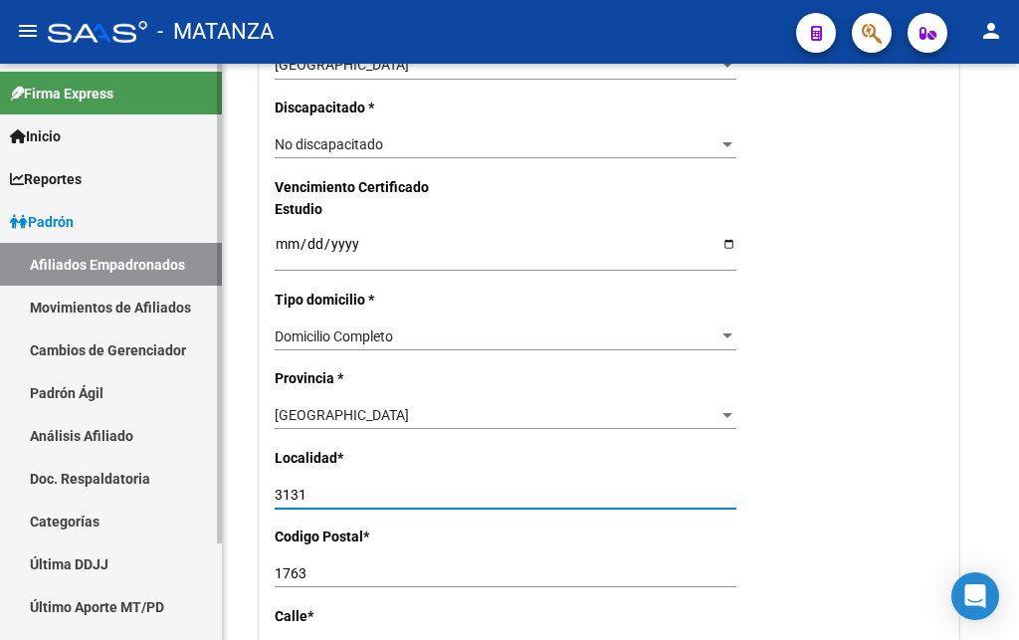
drag, startPoint x: 309, startPoint y: 488, endPoint x: 179, endPoint y: 481, distance: 130.5
click at [275, 487] on input "3131" at bounding box center [506, 495] width 462 height 17
type input "V.DEL PINO"
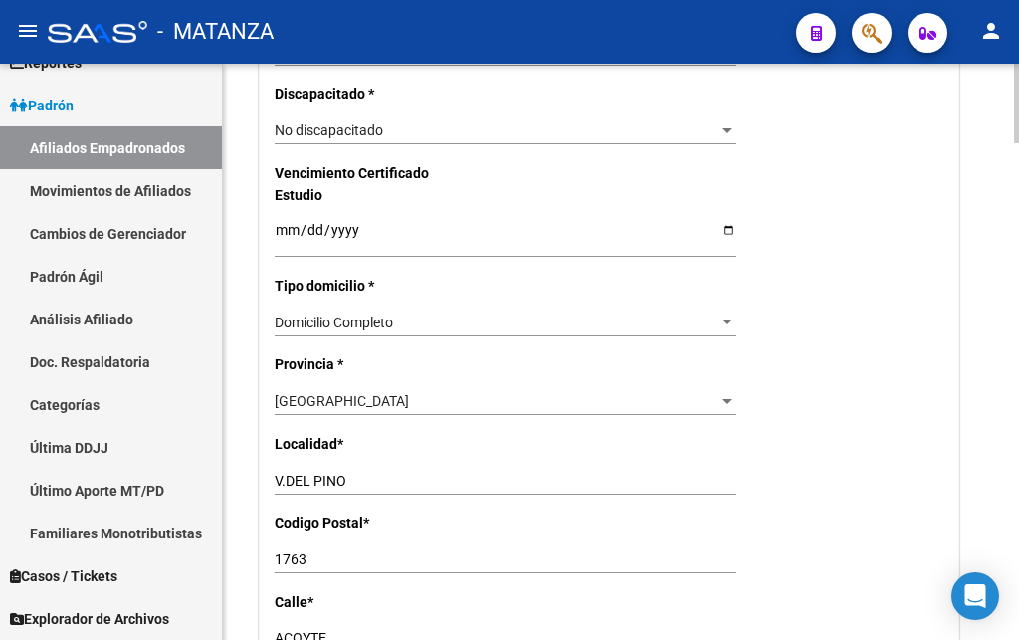
scroll to position [1435, 0]
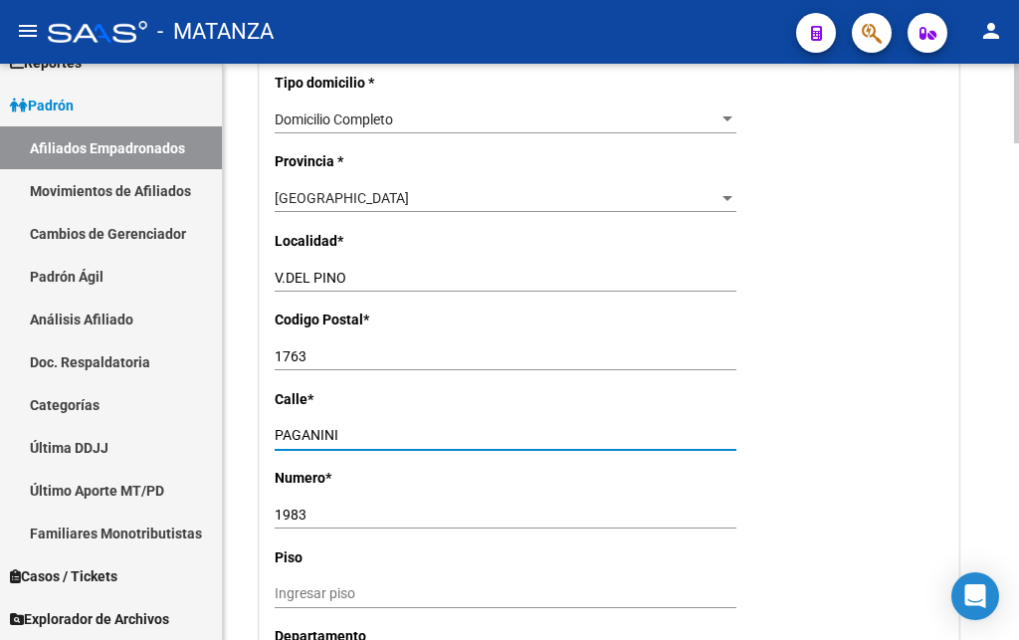
type input "PAGANINI"
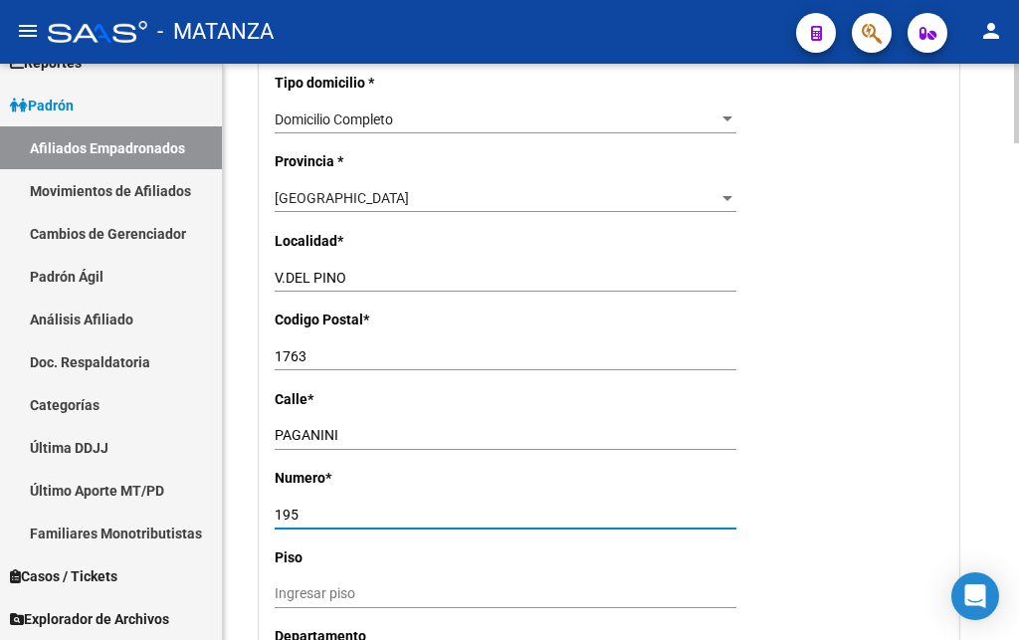
type input "195"
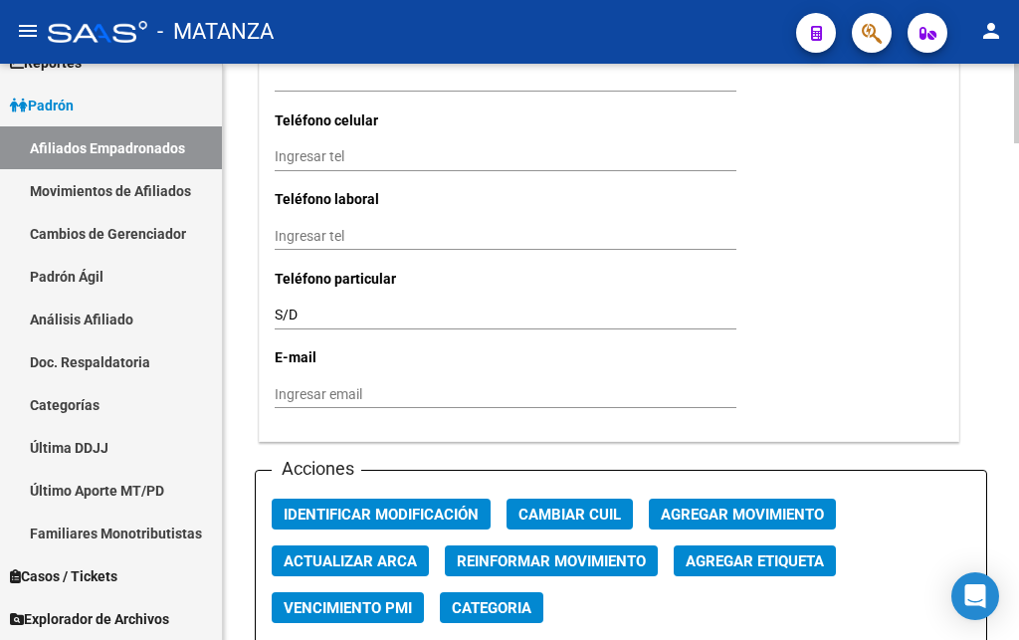
scroll to position [2233, 0]
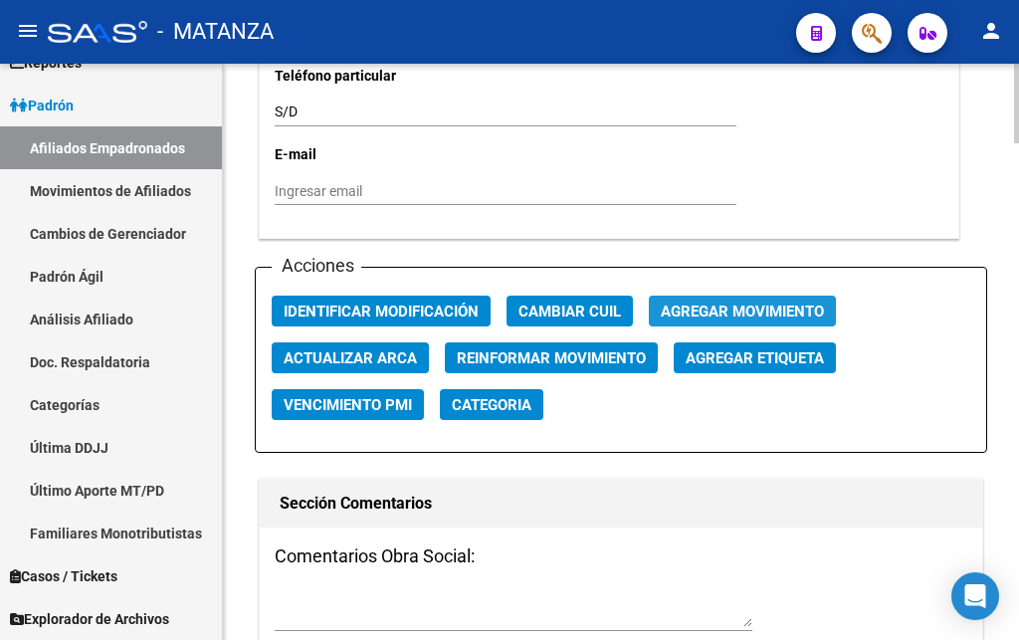
click at [708, 311] on span "Agregar Movimiento" at bounding box center [742, 311] width 163 height 18
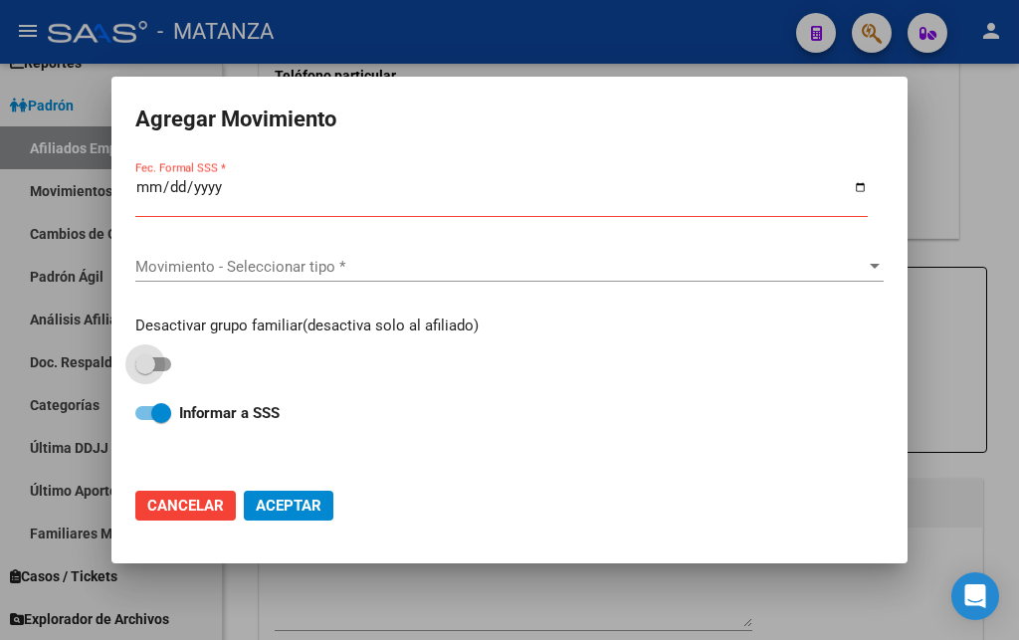
click at [162, 360] on span at bounding box center [153, 364] width 36 height 14
click at [145, 371] on input "checkbox" at bounding box center [144, 371] width 1 height 1
checkbox input "true"
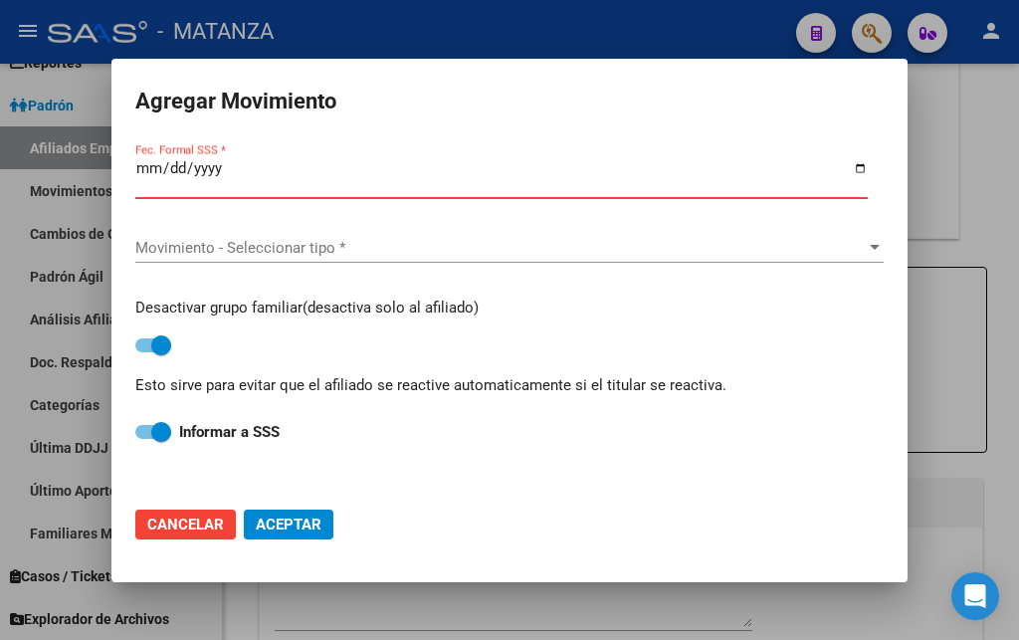
click at [146, 179] on input "Fec. Formal SSS *" at bounding box center [501, 176] width 732 height 32
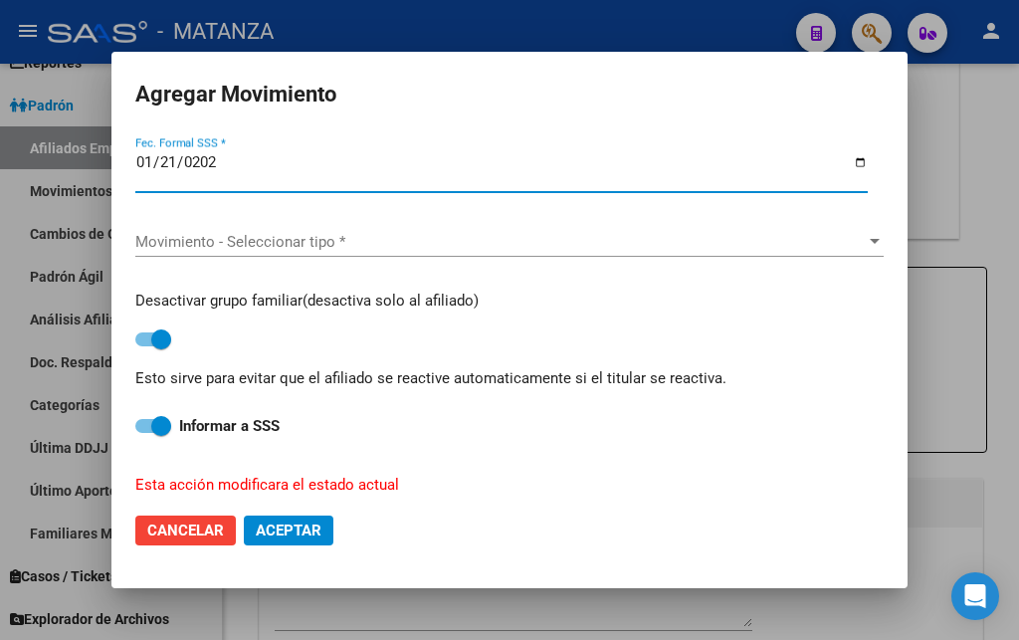
type input "[DATE]"
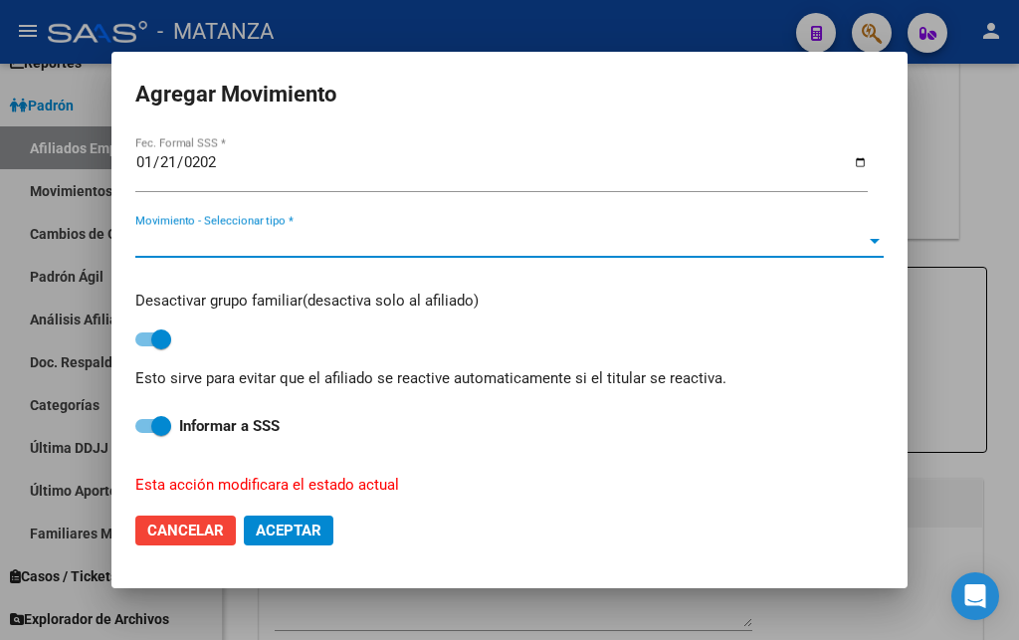
click at [236, 236] on span "Movimiento - Seleccionar tipo *" at bounding box center [500, 242] width 730 height 18
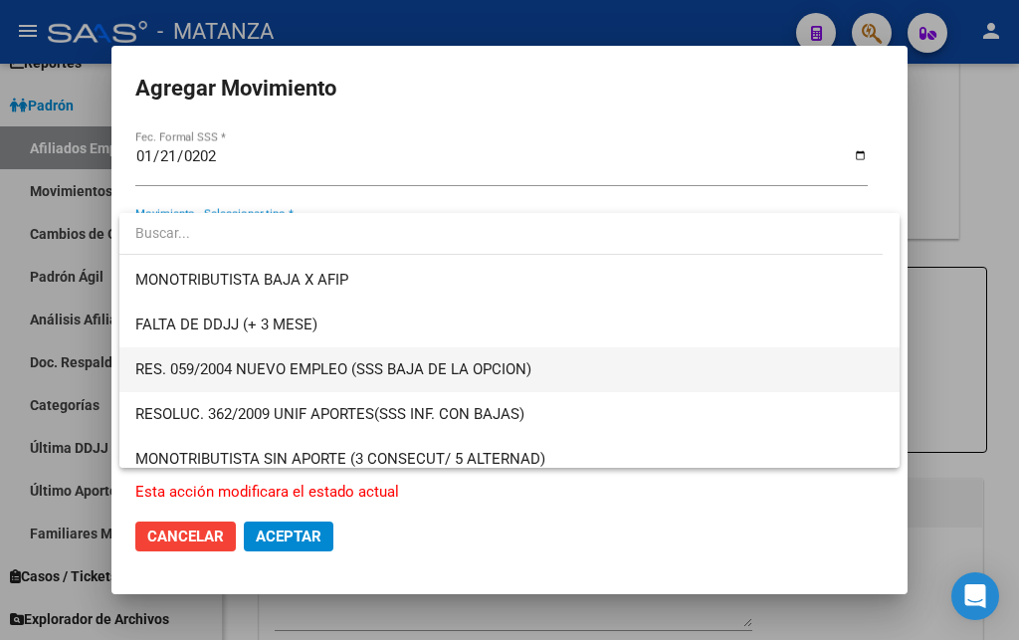
scroll to position [645, 0]
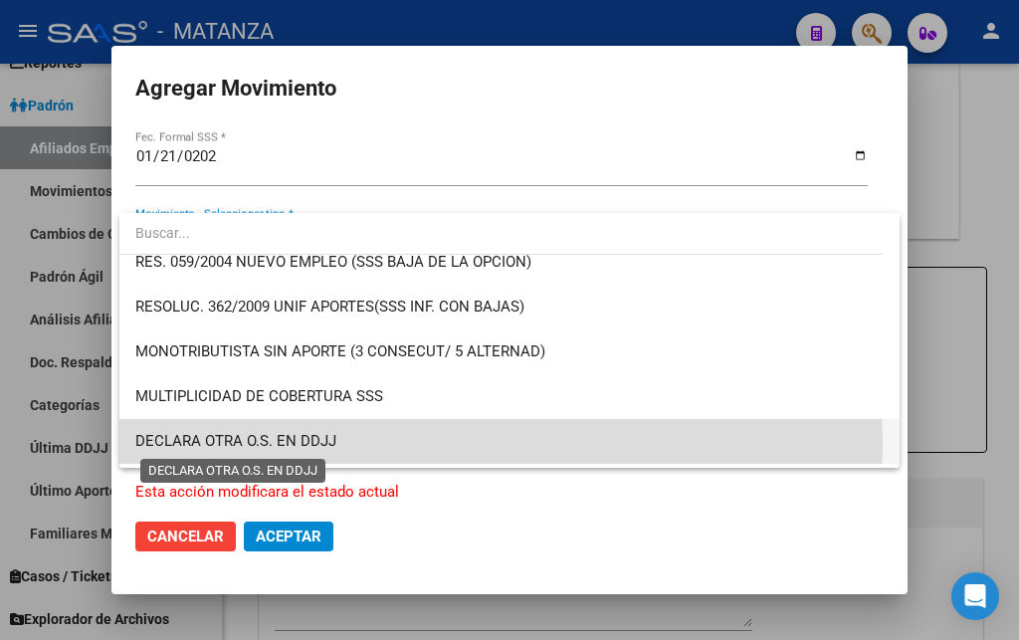
click at [257, 444] on span "DECLARA OTRA O.S. EN DDJJ" at bounding box center [235, 441] width 201 height 18
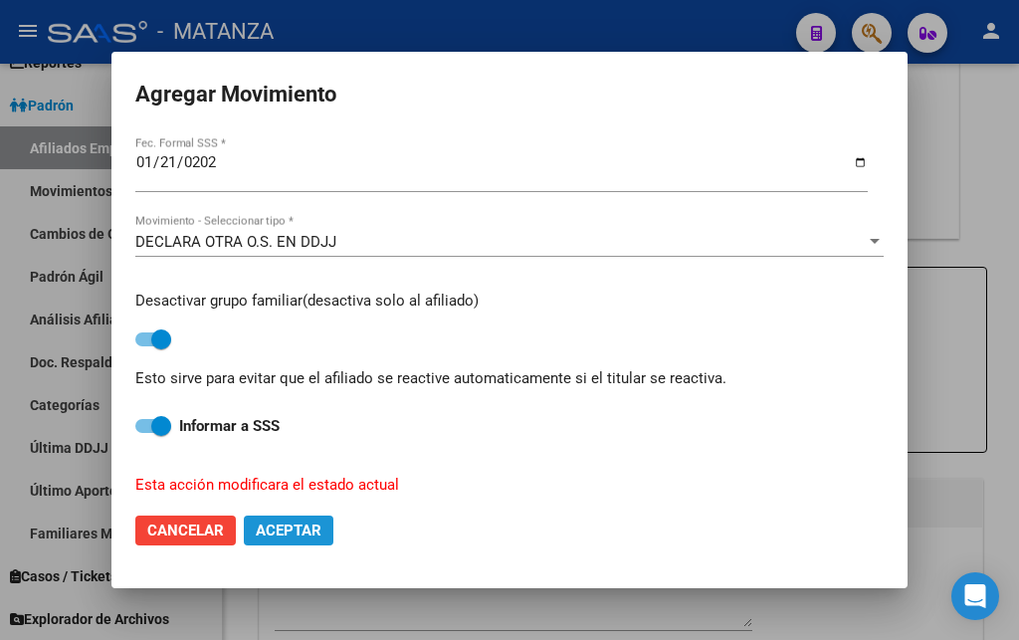
click at [290, 521] on span "Aceptar" at bounding box center [289, 530] width 66 height 18
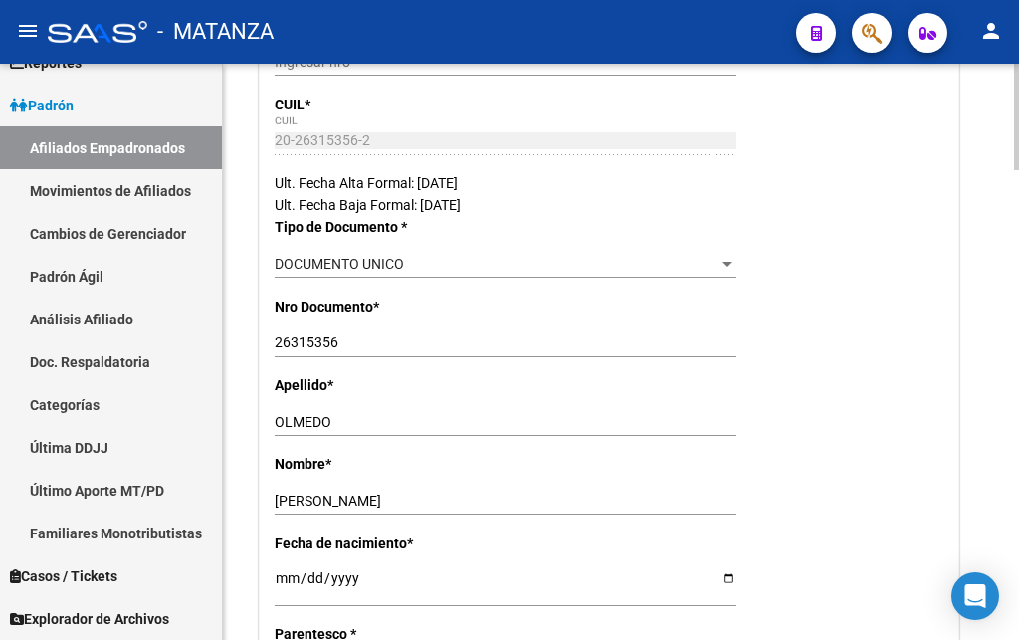
scroll to position [0, 0]
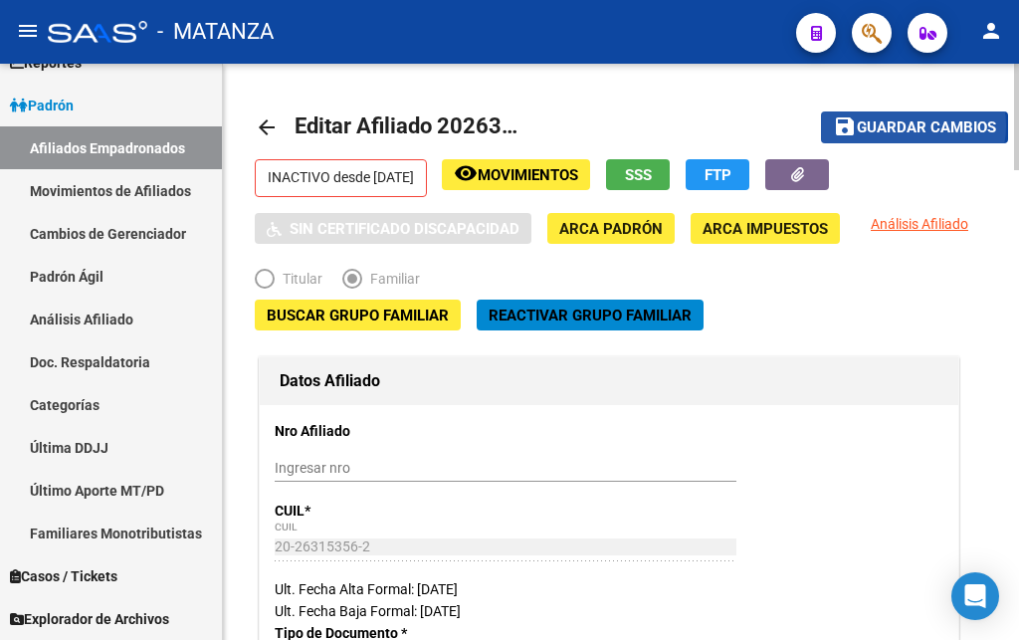
click at [914, 125] on span "Guardar cambios" at bounding box center [926, 128] width 139 height 18
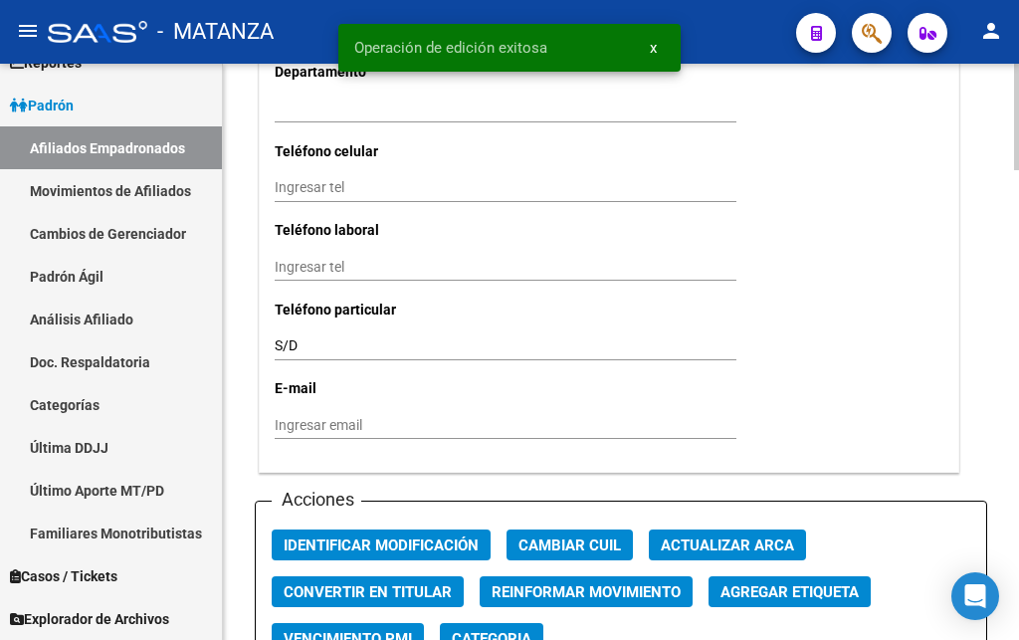
scroll to position [2334, 0]
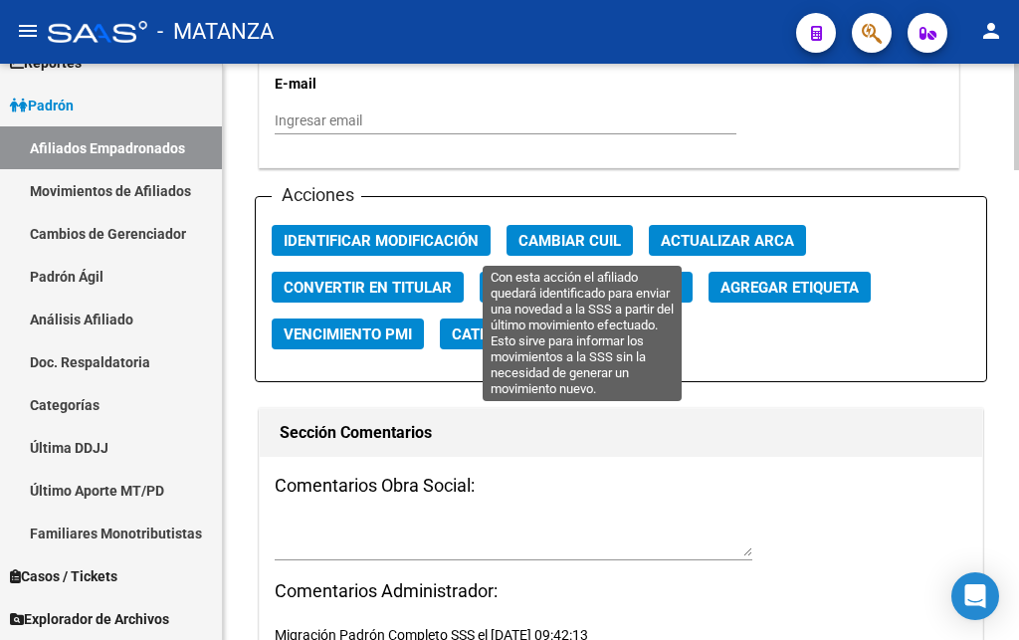
click at [538, 279] on span "Reinformar Movimiento" at bounding box center [585, 288] width 189 height 18
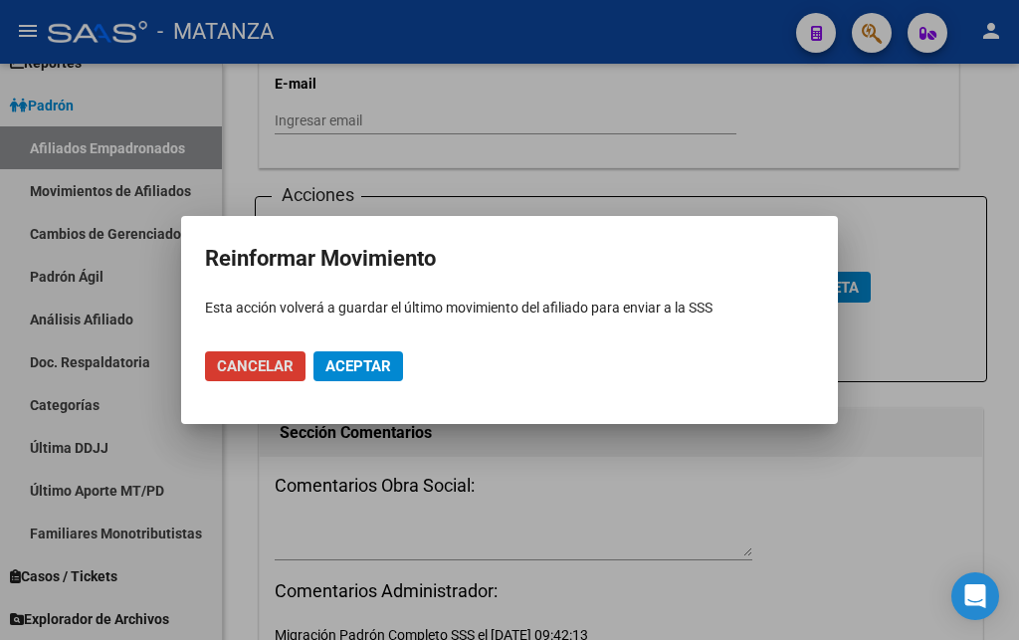
click at [350, 365] on span "Aceptar" at bounding box center [358, 366] width 66 height 18
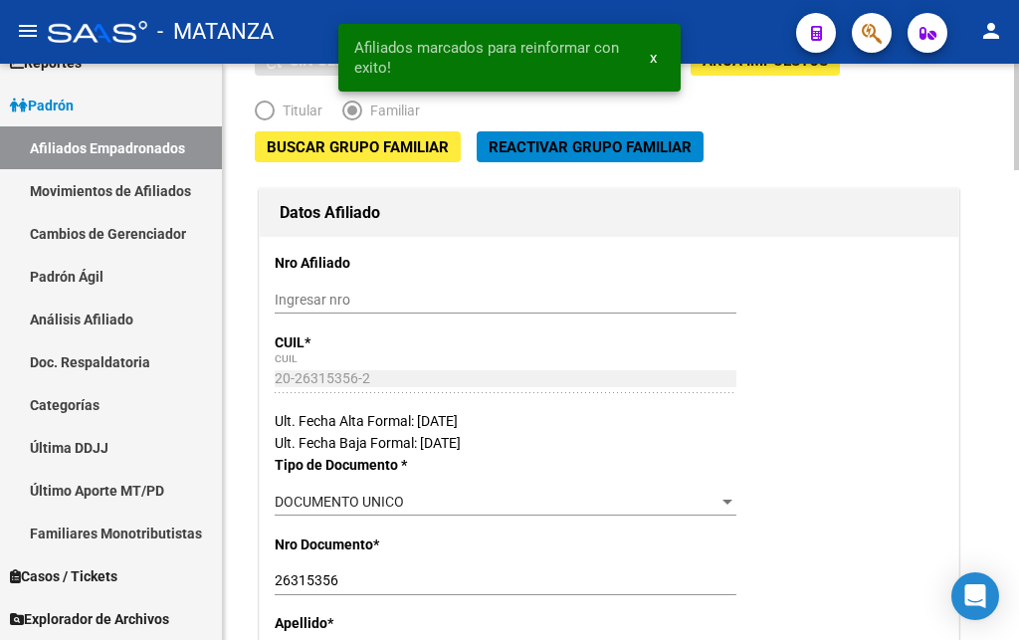
scroll to position [0, 0]
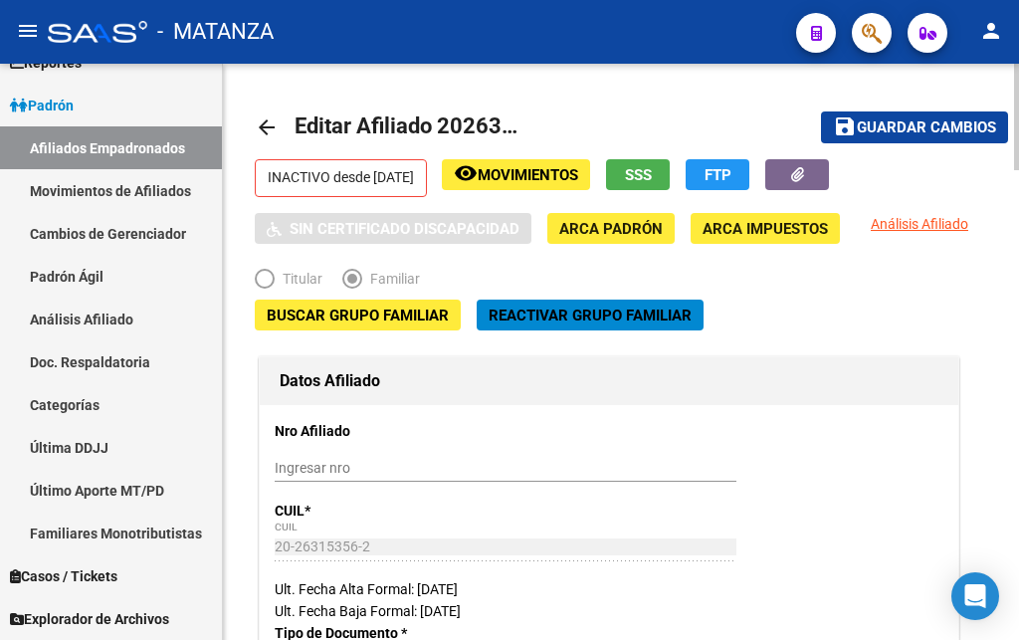
click at [565, 174] on span "Movimientos" at bounding box center [528, 175] width 100 height 18
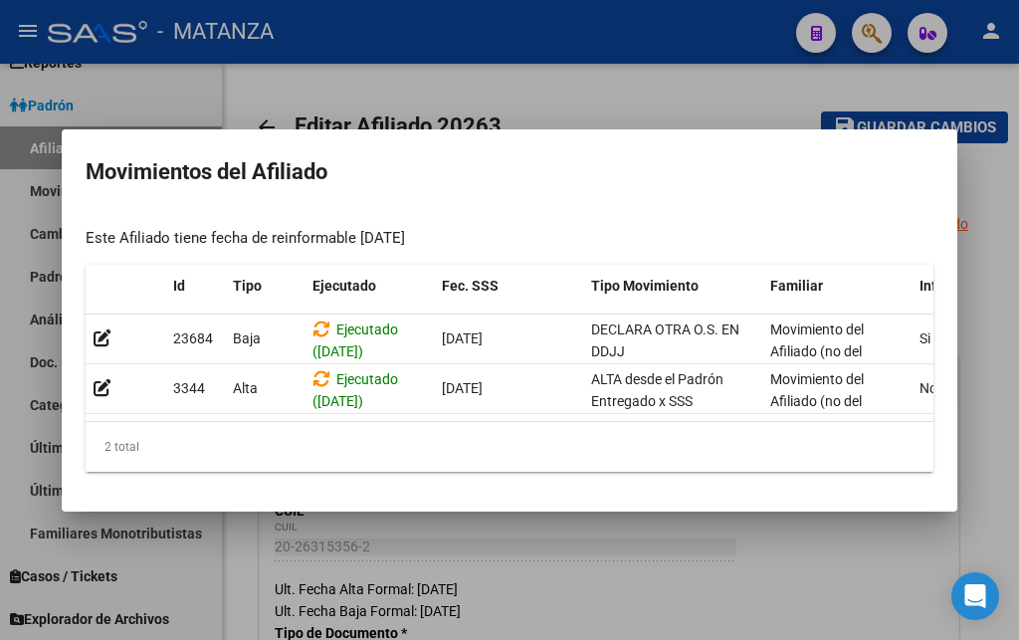
click at [574, 91] on div at bounding box center [509, 320] width 1019 height 640
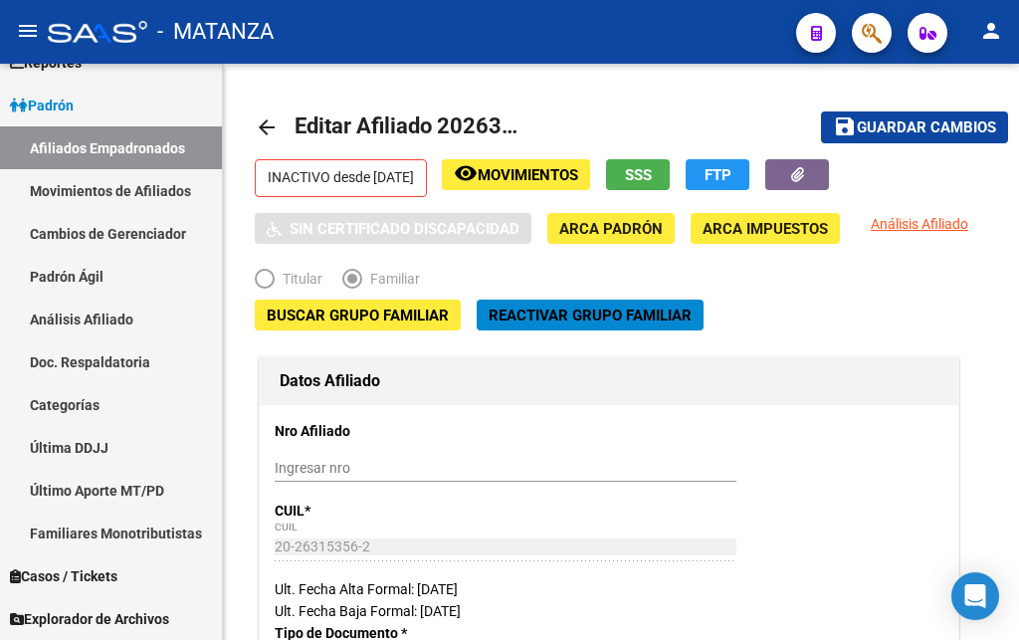
click at [430, 32] on div "- MATANZA" at bounding box center [414, 32] width 732 height 44
